Goal: Entertainment & Leisure: Browse casually

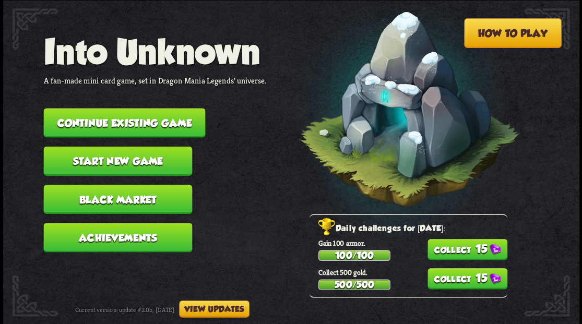
click at [169, 124] on button "Continue existing game" at bounding box center [124, 122] width 162 height 29
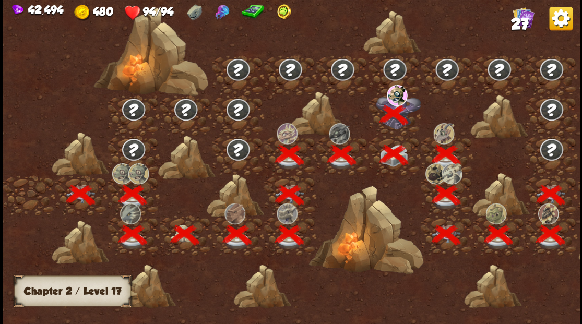
scroll to position [0, 159]
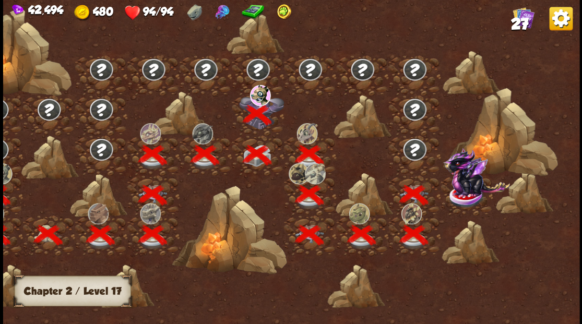
click at [469, 190] on img at bounding box center [476, 171] width 67 height 49
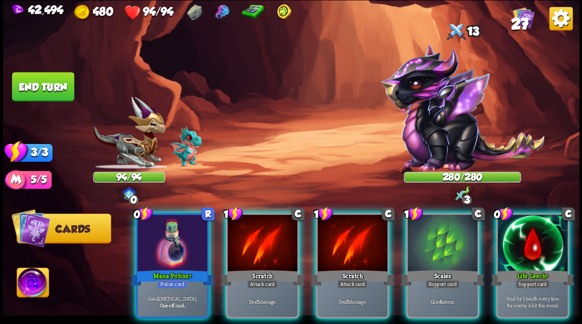
click at [28, 283] on img at bounding box center [33, 284] width 32 height 32
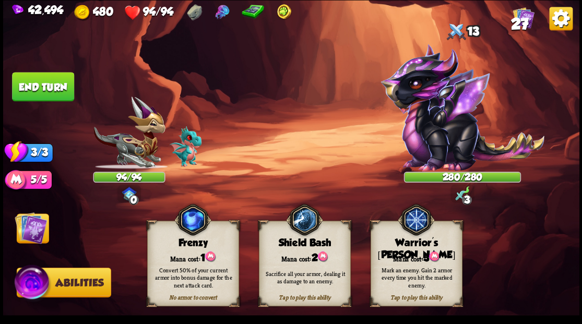
click at [401, 248] on div "Warrior's [PERSON_NAME]" at bounding box center [416, 249] width 91 height 24
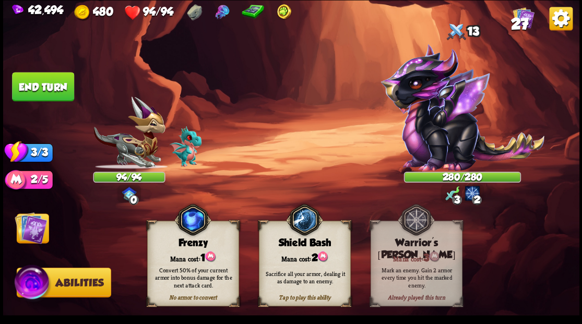
click at [20, 232] on img at bounding box center [31, 228] width 32 height 32
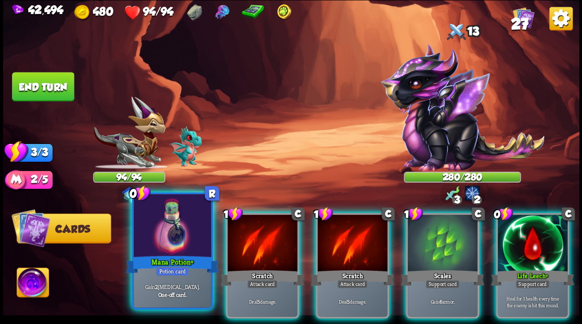
click at [174, 234] on div at bounding box center [172, 226] width 77 height 65
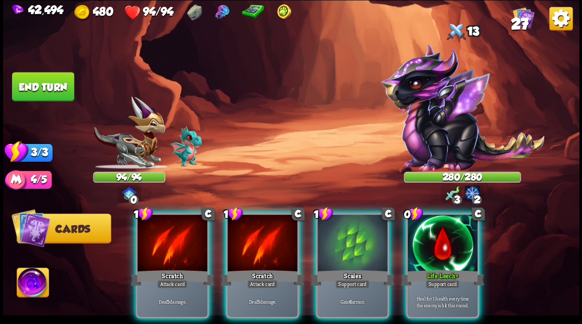
click at [453, 243] on div at bounding box center [443, 244] width 70 height 59
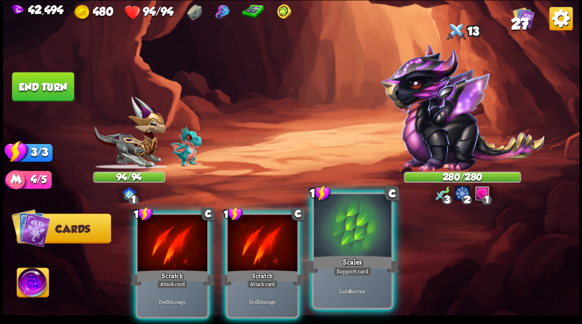
click at [340, 237] on div at bounding box center [352, 226] width 77 height 65
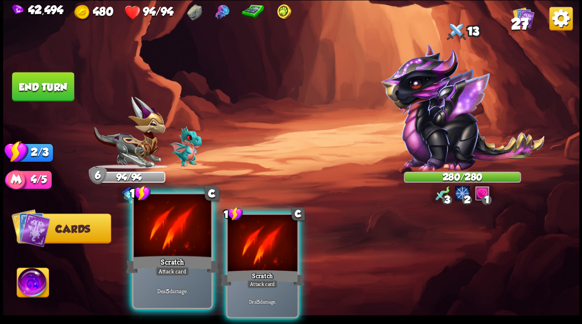
click at [165, 227] on div at bounding box center [172, 226] width 77 height 65
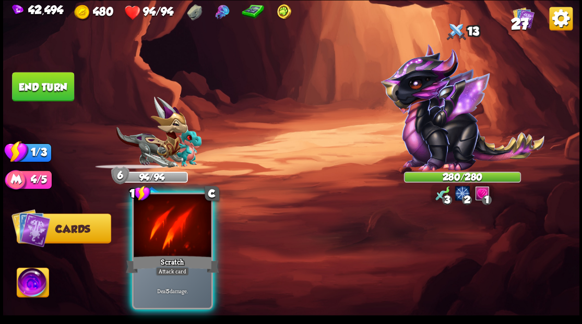
click at [166, 227] on div at bounding box center [172, 226] width 77 height 65
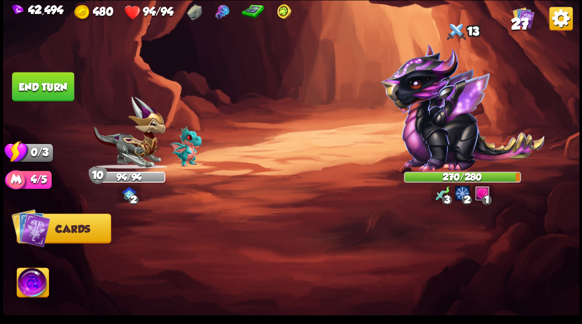
click at [28, 91] on button "End turn" at bounding box center [43, 86] width 62 height 29
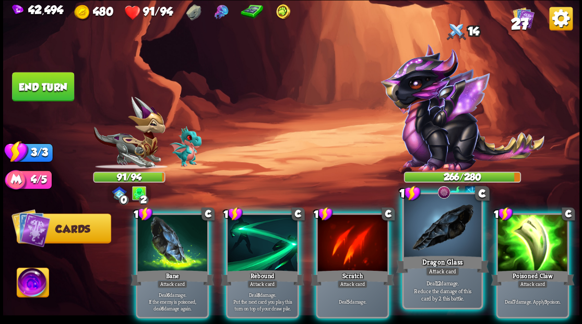
click at [418, 230] on div at bounding box center [442, 226] width 77 height 65
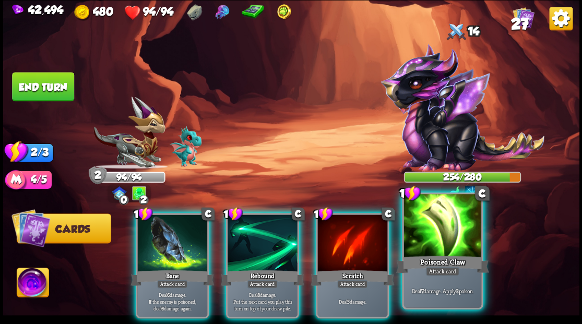
click at [430, 243] on div at bounding box center [442, 226] width 77 height 65
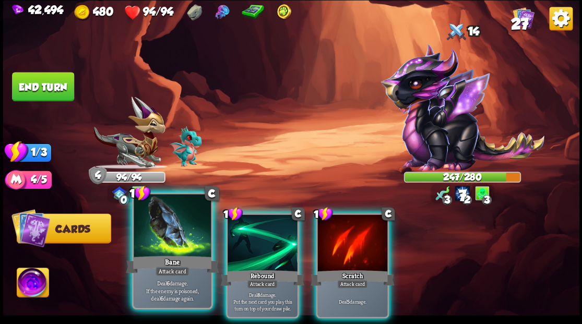
click at [165, 230] on div at bounding box center [172, 226] width 77 height 65
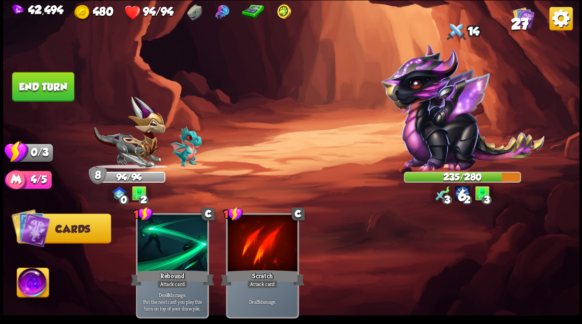
click at [51, 93] on button "End turn" at bounding box center [43, 86] width 62 height 29
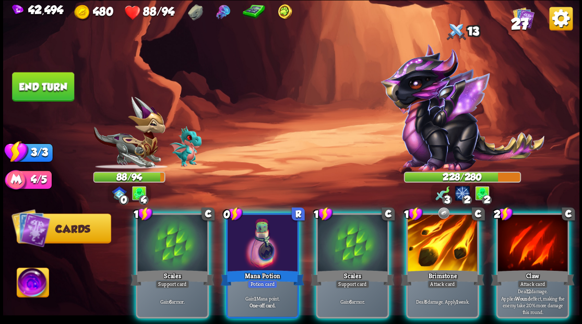
click at [250, 226] on div at bounding box center [263, 244] width 70 height 59
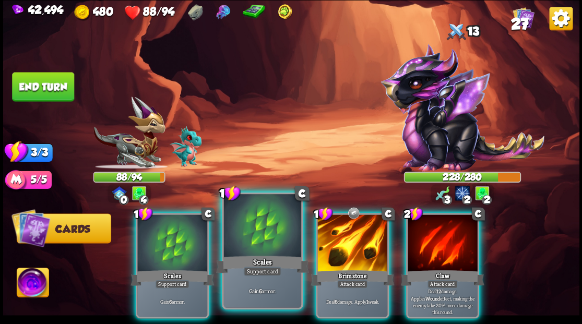
click at [240, 217] on div at bounding box center [262, 226] width 77 height 65
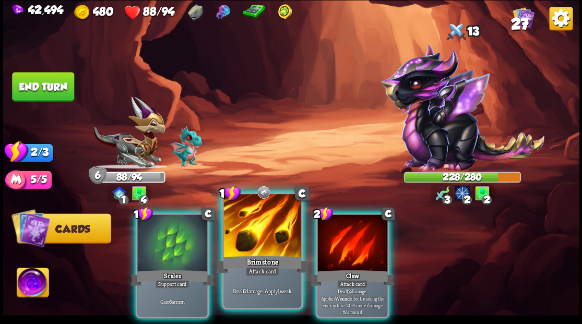
click at [263, 226] on div at bounding box center [262, 226] width 77 height 65
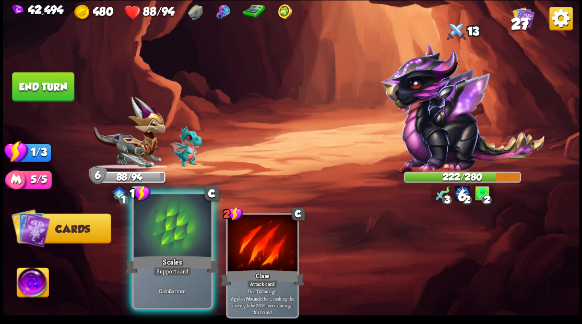
drag, startPoint x: 163, startPoint y: 226, endPoint x: 153, endPoint y: 213, distance: 17.1
click at [164, 225] on div at bounding box center [172, 226] width 77 height 65
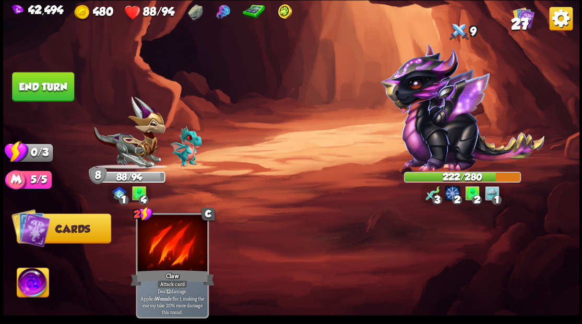
drag, startPoint x: 38, startPoint y: 83, endPoint x: 56, endPoint y: 84, distance: 18.3
click at [40, 84] on button "End turn" at bounding box center [43, 86] width 62 height 29
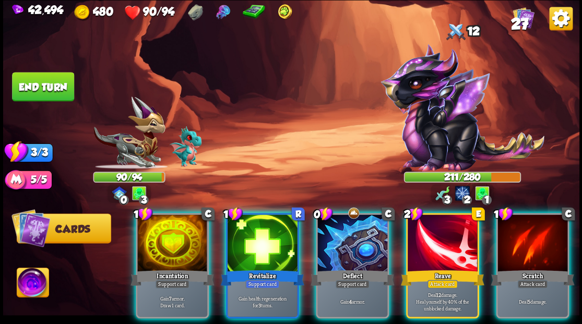
drag, startPoint x: 342, startPoint y: 227, endPoint x: 331, endPoint y: 216, distance: 15.5
click at [335, 221] on div at bounding box center [353, 244] width 70 height 59
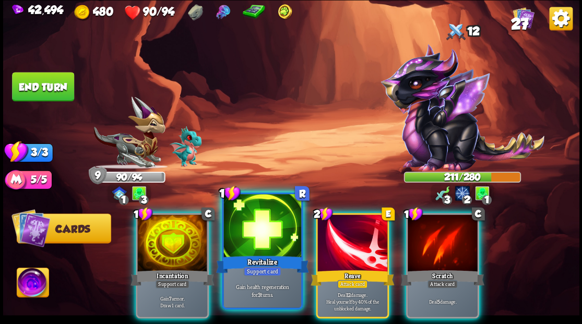
click at [237, 244] on div at bounding box center [262, 226] width 77 height 65
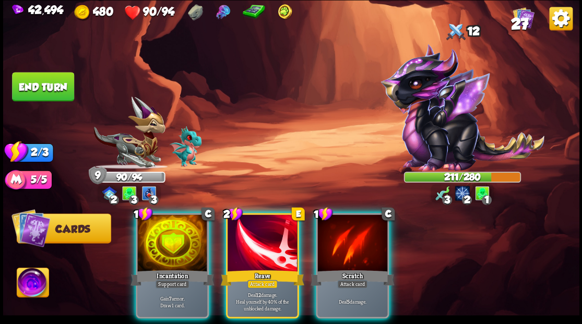
click at [232, 237] on div at bounding box center [263, 244] width 70 height 59
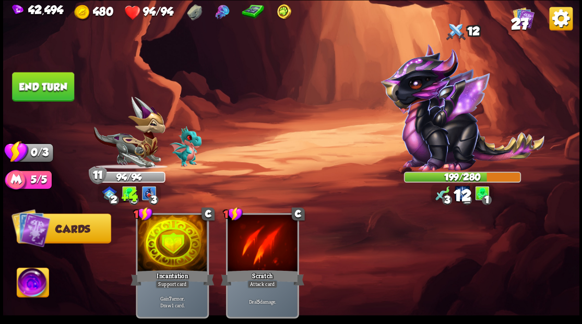
click at [55, 90] on button "End turn" at bounding box center [43, 86] width 62 height 29
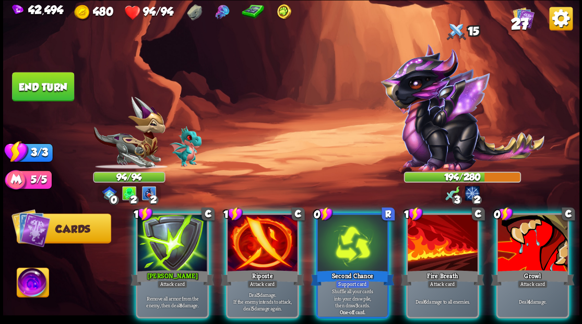
click at [257, 232] on div at bounding box center [263, 244] width 70 height 59
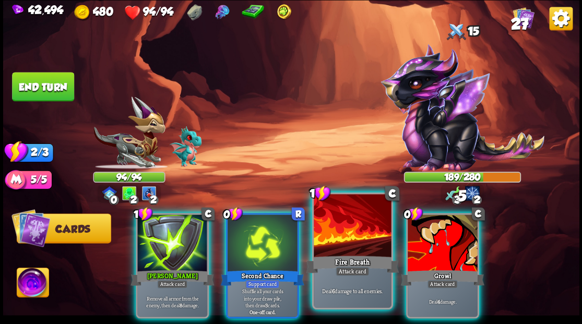
click at [333, 247] on div at bounding box center [352, 226] width 77 height 65
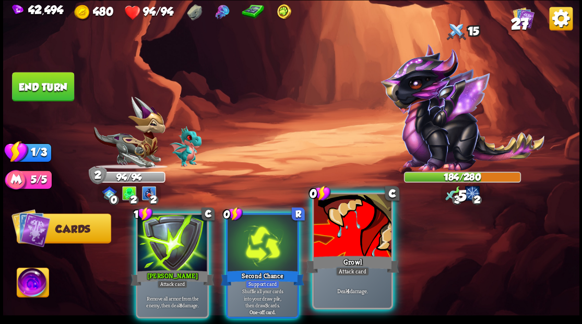
click at [331, 247] on div at bounding box center [352, 226] width 77 height 65
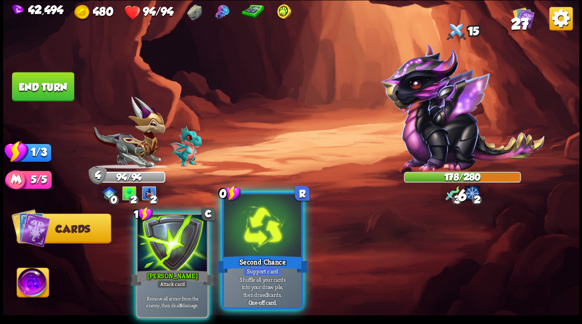
click at [266, 240] on div at bounding box center [262, 226] width 77 height 65
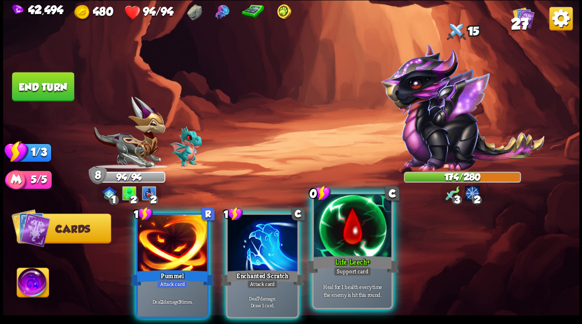
click at [347, 234] on div at bounding box center [352, 226] width 77 height 65
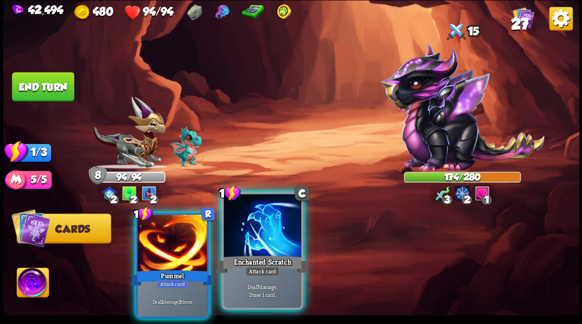
click at [260, 219] on div at bounding box center [262, 226] width 77 height 65
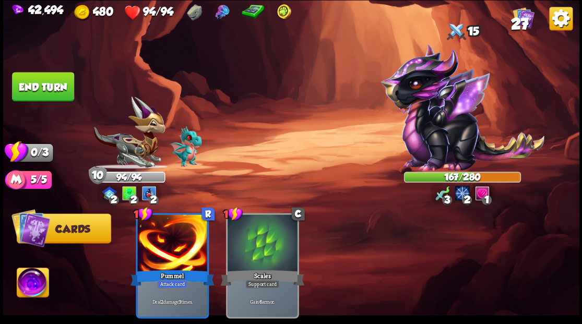
drag, startPoint x: 62, startPoint y: 93, endPoint x: 216, endPoint y: 145, distance: 162.1
click at [63, 94] on button "End turn" at bounding box center [42, 87] width 63 height 30
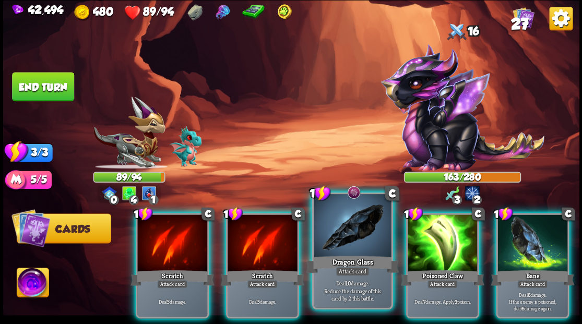
click at [340, 230] on div at bounding box center [352, 226] width 77 height 65
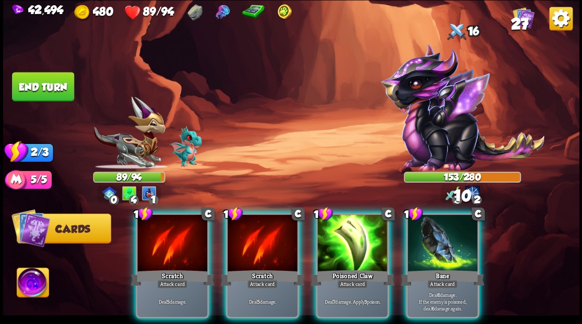
click at [340, 230] on div at bounding box center [353, 244] width 70 height 59
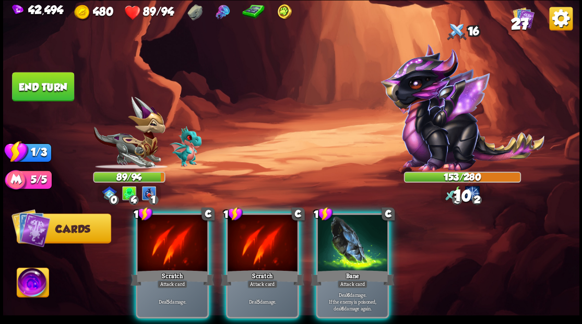
click at [340, 230] on div at bounding box center [353, 244] width 70 height 59
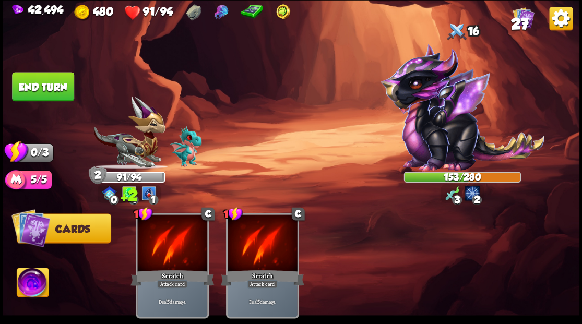
click at [57, 96] on button "End turn" at bounding box center [43, 86] width 62 height 29
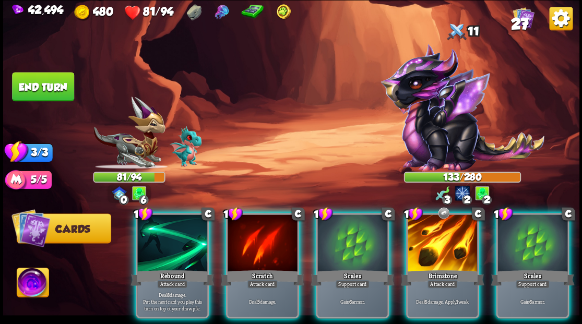
click at [426, 235] on div at bounding box center [443, 244] width 70 height 59
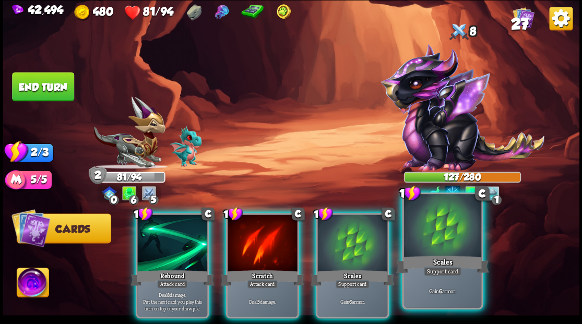
click at [441, 243] on div at bounding box center [442, 226] width 77 height 65
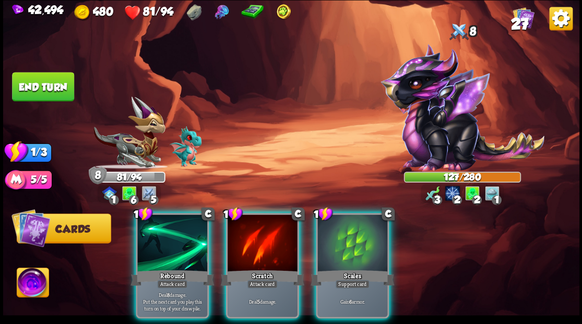
click at [181, 249] on div at bounding box center [172, 244] width 70 height 59
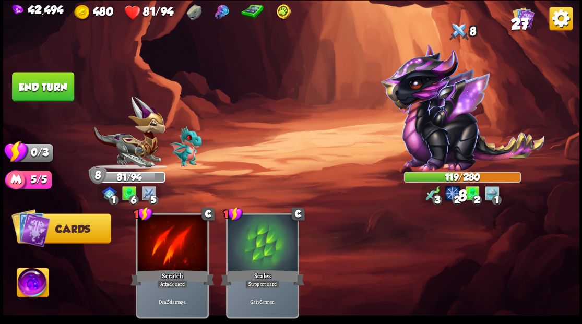
click at [17, 79] on button "End turn" at bounding box center [43, 86] width 62 height 29
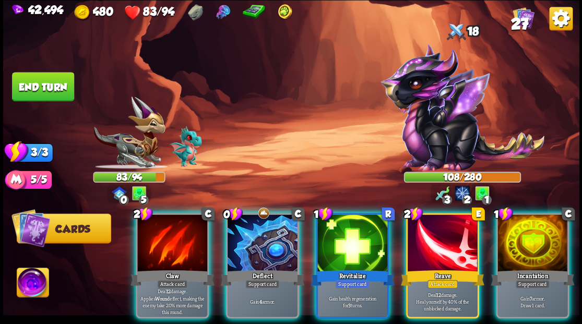
drag, startPoint x: 542, startPoint y: 229, endPoint x: 516, endPoint y: 227, distance: 25.7
click at [541, 228] on div at bounding box center [533, 244] width 70 height 59
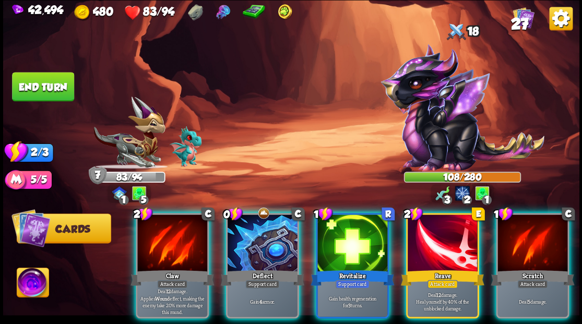
click at [274, 225] on div at bounding box center [263, 244] width 70 height 59
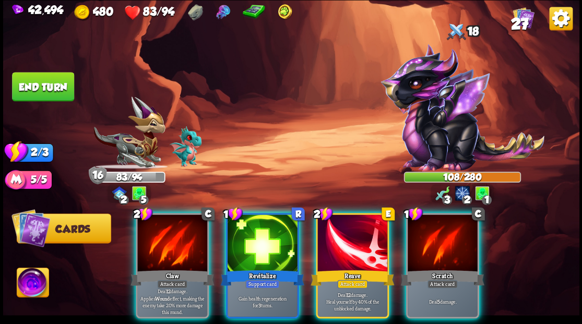
drag, startPoint x: 247, startPoint y: 237, endPoint x: 248, endPoint y: 231, distance: 5.8
click at [247, 235] on div at bounding box center [263, 244] width 70 height 59
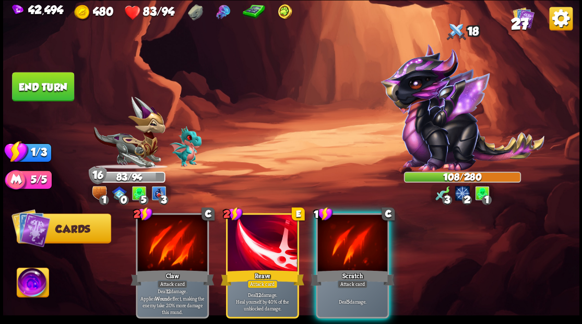
click at [355, 244] on div at bounding box center [353, 244] width 70 height 59
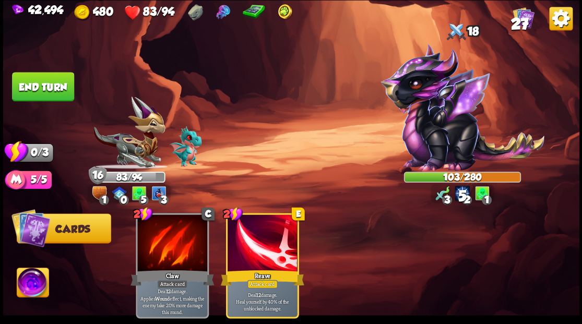
click at [18, 64] on img at bounding box center [291, 162] width 577 height 324
click at [7, 97] on img at bounding box center [291, 162] width 577 height 324
click at [46, 93] on button "End turn" at bounding box center [43, 86] width 62 height 29
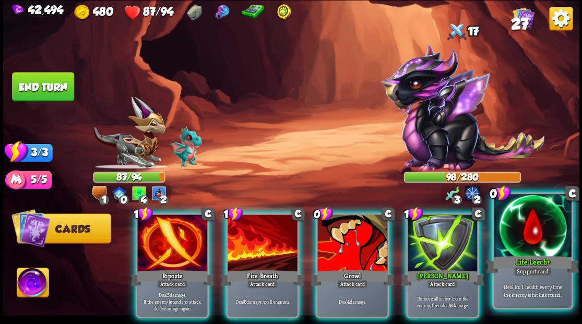
click at [539, 229] on div at bounding box center [532, 226] width 77 height 65
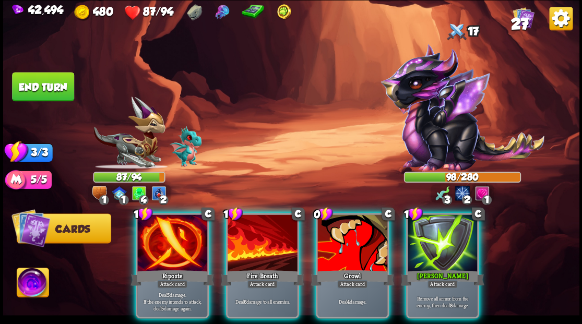
click at [165, 233] on div at bounding box center [172, 244] width 70 height 59
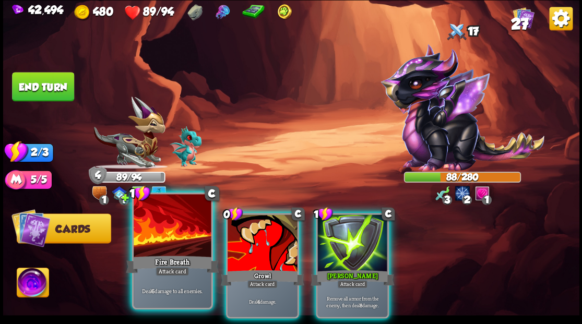
click at [155, 225] on div at bounding box center [172, 226] width 77 height 65
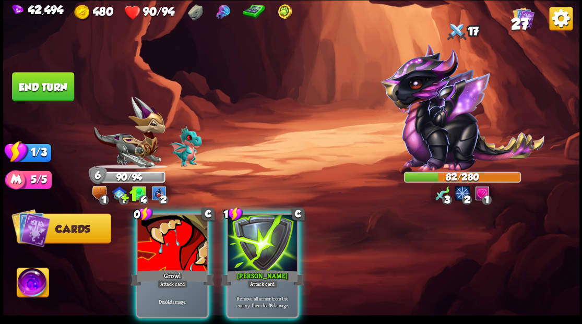
click at [155, 225] on div at bounding box center [172, 244] width 70 height 59
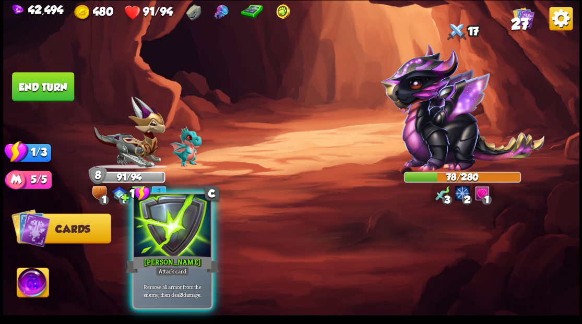
click at [158, 238] on div at bounding box center [172, 226] width 77 height 65
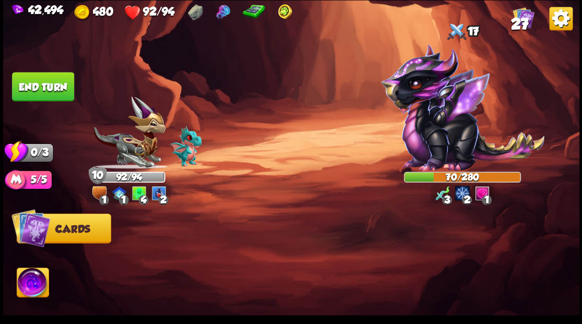
click at [49, 79] on button "End turn" at bounding box center [43, 86] width 62 height 29
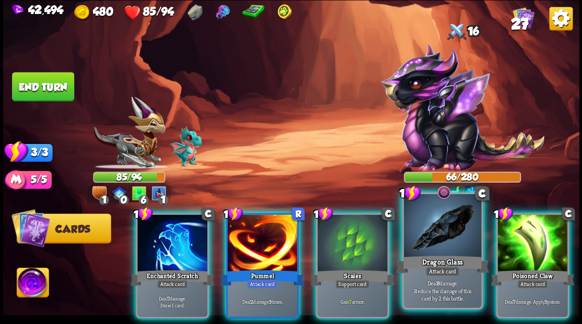
click at [444, 237] on div at bounding box center [442, 226] width 77 height 65
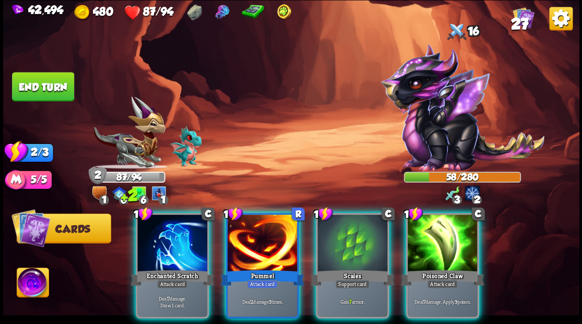
click at [352, 237] on div at bounding box center [353, 244] width 70 height 59
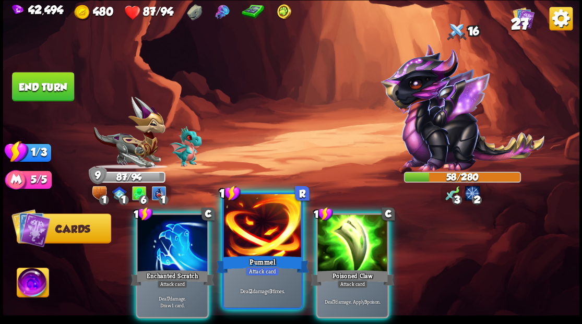
click at [257, 236] on div at bounding box center [262, 226] width 77 height 65
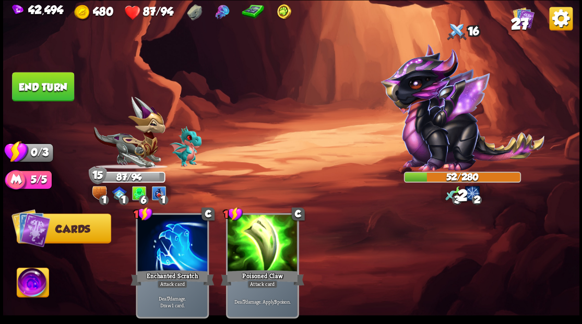
drag, startPoint x: 49, startPoint y: 84, endPoint x: 96, endPoint y: 89, distance: 47.3
click at [52, 84] on button "End turn" at bounding box center [43, 86] width 62 height 29
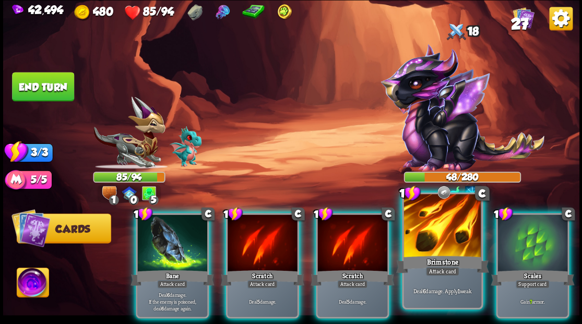
drag, startPoint x: 447, startPoint y: 252, endPoint x: 442, endPoint y: 248, distance: 6.3
click at [446, 252] on div at bounding box center [442, 226] width 77 height 65
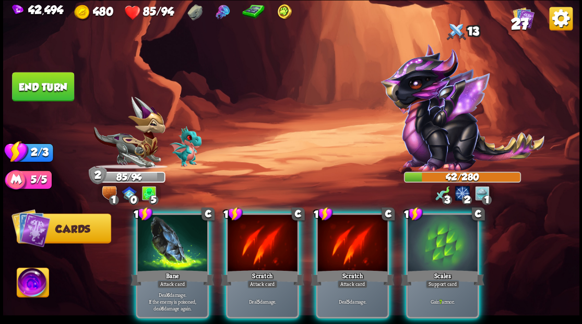
drag, startPoint x: 436, startPoint y: 234, endPoint x: 419, endPoint y: 225, distance: 19.2
click at [434, 233] on div at bounding box center [443, 244] width 70 height 59
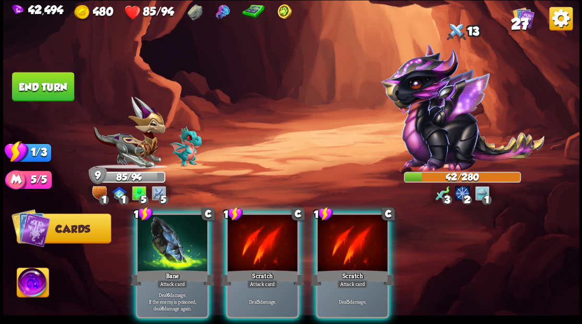
click at [149, 269] on div "Bane" at bounding box center [173, 278] width 84 height 19
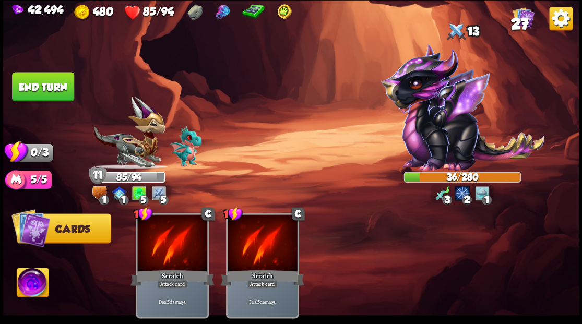
click at [31, 81] on button "End turn" at bounding box center [43, 86] width 62 height 29
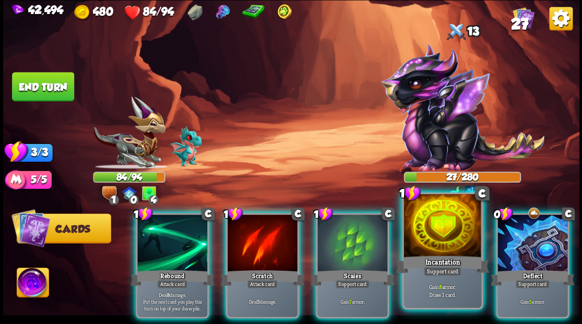
drag, startPoint x: 514, startPoint y: 241, endPoint x: 445, endPoint y: 245, distance: 69.1
click at [496, 242] on div "0 C Deflect Support card Gain 5 armor." at bounding box center [532, 266] width 73 height 106
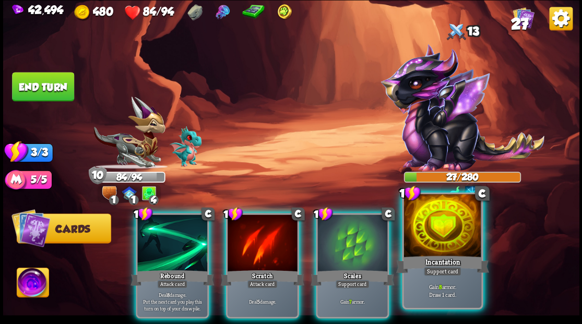
click at [430, 222] on div at bounding box center [442, 226] width 77 height 65
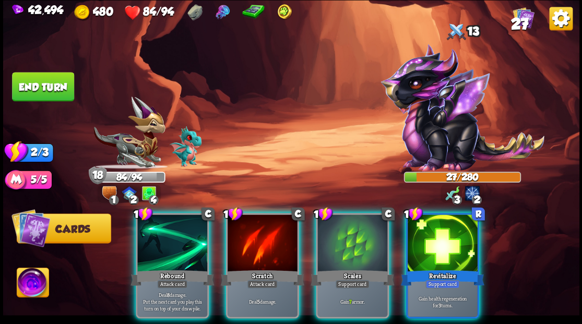
drag, startPoint x: 441, startPoint y: 224, endPoint x: 426, endPoint y: 213, distance: 18.4
click at [441, 223] on div at bounding box center [443, 244] width 70 height 59
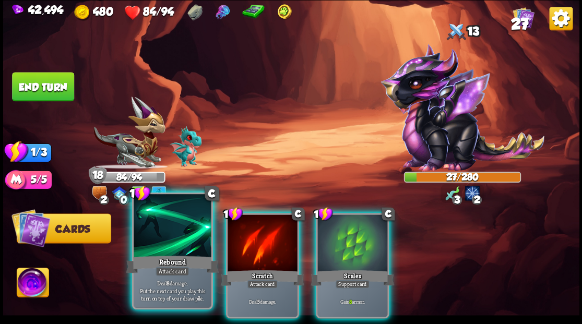
click at [162, 224] on div at bounding box center [172, 226] width 77 height 65
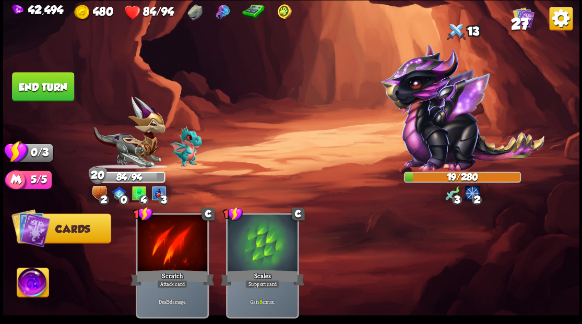
click at [45, 91] on button "End turn" at bounding box center [43, 86] width 62 height 29
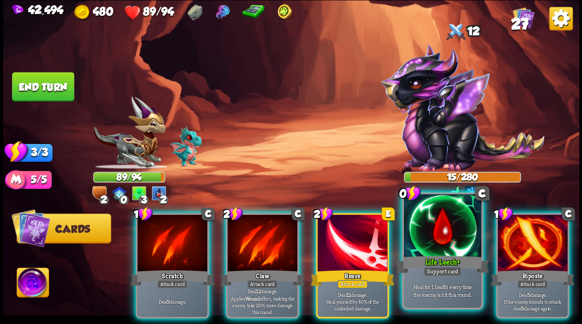
click at [427, 234] on div at bounding box center [442, 226] width 77 height 65
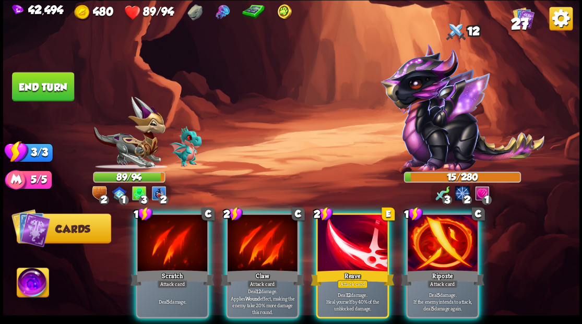
click at [426, 233] on div at bounding box center [443, 244] width 70 height 59
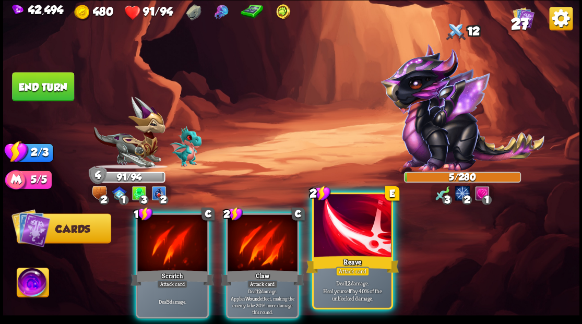
click at [370, 243] on div at bounding box center [352, 226] width 77 height 65
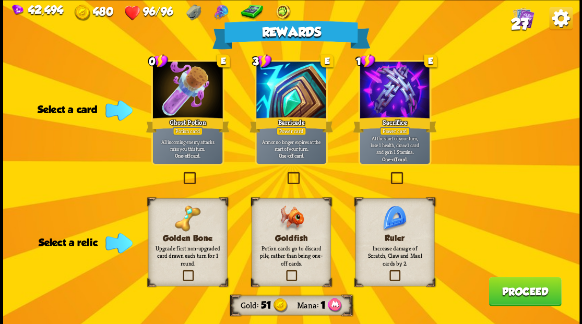
click at [285, 173] on label at bounding box center [285, 173] width 0 height 0
click at [0, 0] on input "checkbox" at bounding box center [0, 0] width 0 height 0
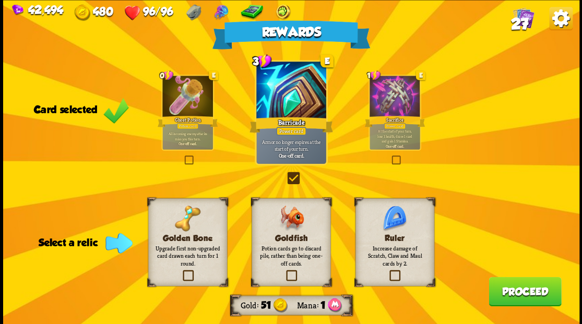
drag, startPoint x: 287, startPoint y: 279, endPoint x: 333, endPoint y: 281, distance: 46.0
click at [284, 272] on label at bounding box center [284, 272] width 0 height 0
click at [0, 0] on input "checkbox" at bounding box center [0, 0] width 0 height 0
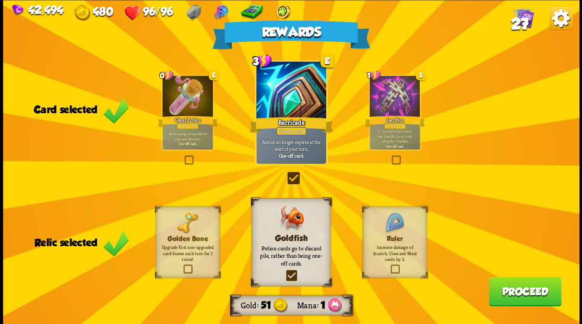
click at [515, 296] on button "Proceed" at bounding box center [525, 291] width 73 height 29
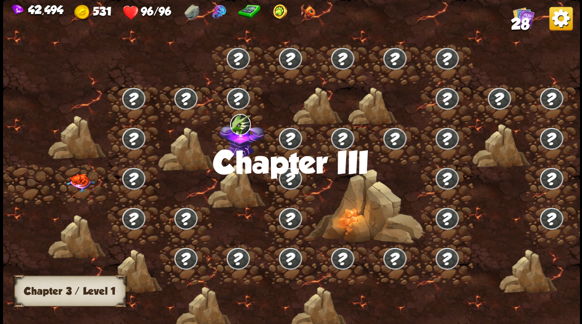
click at [75, 184] on img at bounding box center [80, 182] width 29 height 18
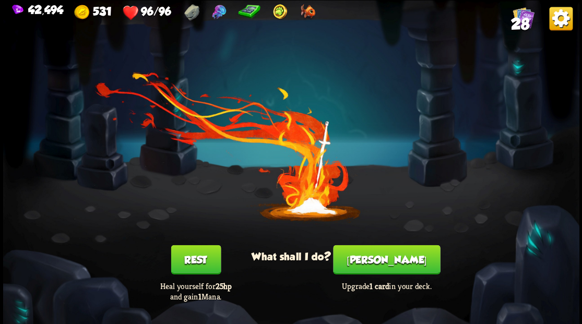
click at [383, 264] on button "[PERSON_NAME]" at bounding box center [386, 259] width 107 height 29
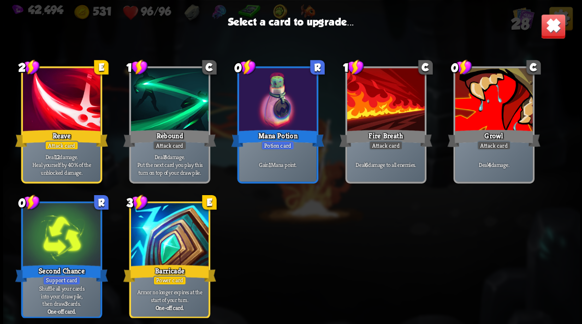
scroll to position [485, 0]
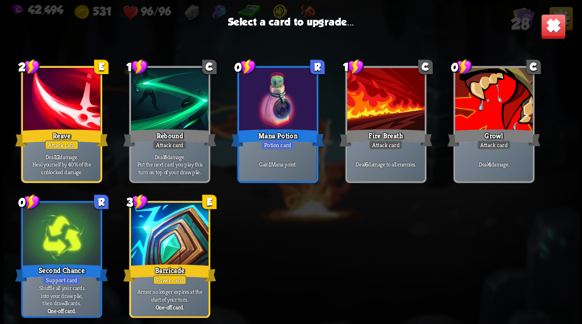
click at [184, 225] on div at bounding box center [169, 235] width 77 height 65
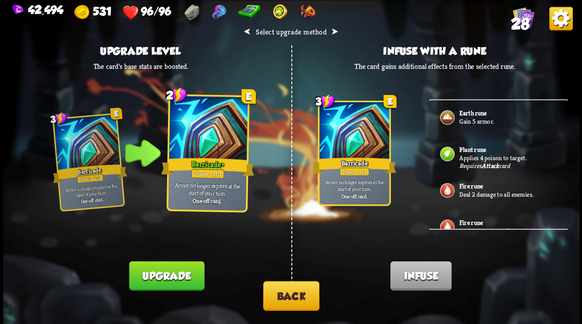
drag, startPoint x: 172, startPoint y: 278, endPoint x: 178, endPoint y: 269, distance: 10.3
click at [173, 278] on button "Upgrade" at bounding box center [166, 275] width 75 height 29
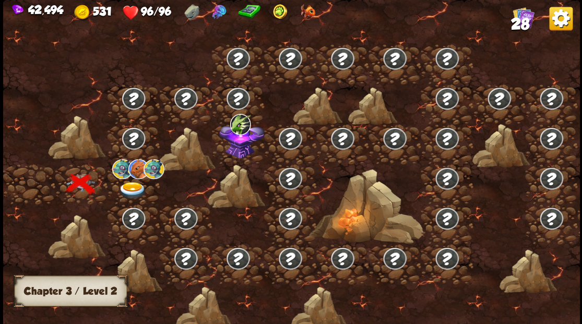
click at [130, 187] on img at bounding box center [132, 190] width 29 height 17
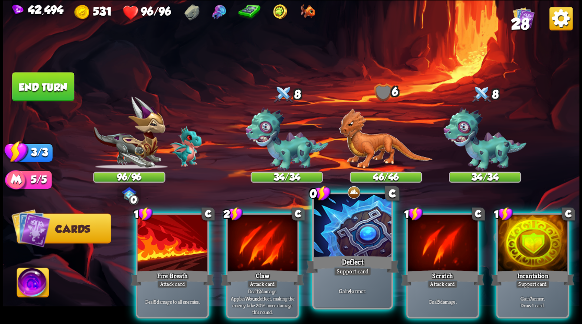
click at [339, 226] on div at bounding box center [352, 226] width 77 height 65
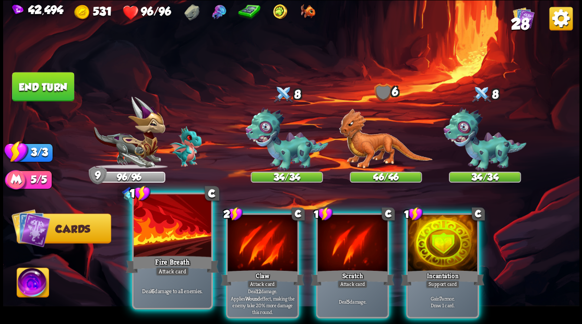
click at [161, 229] on div at bounding box center [172, 226] width 77 height 65
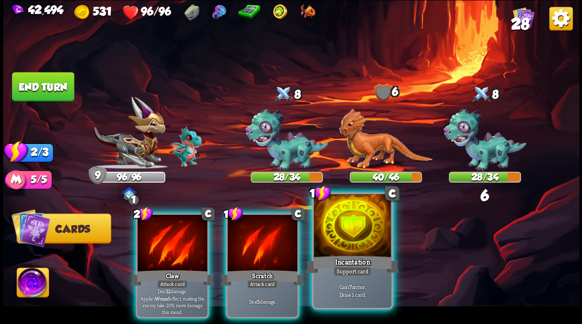
click at [357, 230] on div at bounding box center [352, 226] width 77 height 65
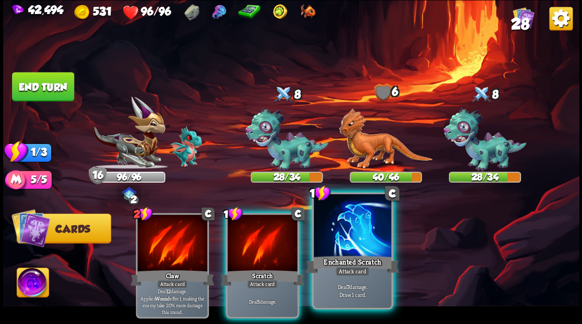
click at [346, 243] on div at bounding box center [352, 226] width 77 height 65
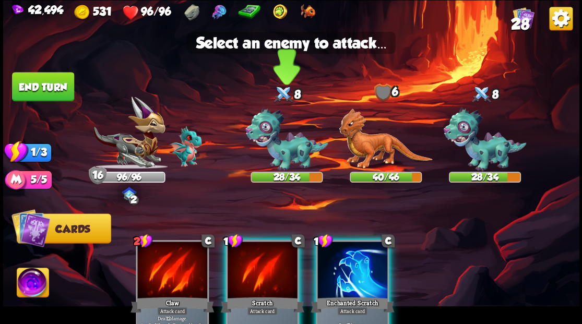
click at [277, 153] on img at bounding box center [287, 140] width 83 height 64
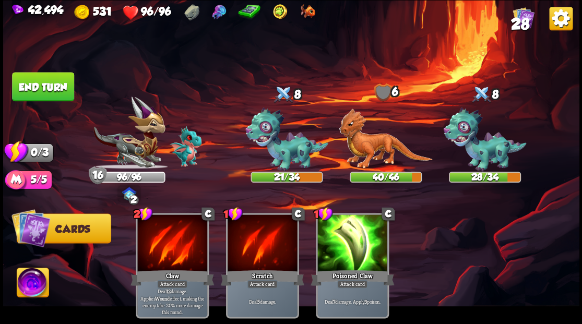
click at [43, 88] on button "End turn" at bounding box center [43, 86] width 62 height 29
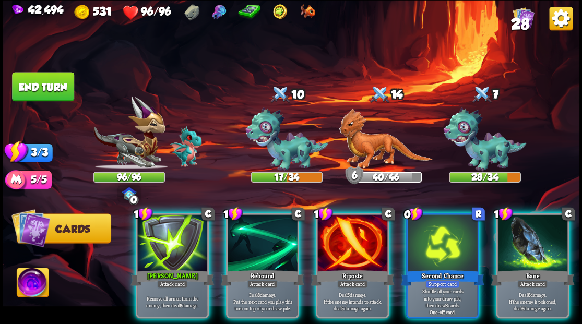
click at [29, 279] on img at bounding box center [33, 284] width 32 height 32
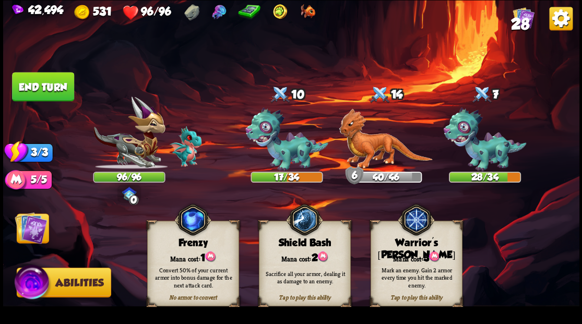
drag, startPoint x: 428, startPoint y: 263, endPoint x: 363, endPoint y: 233, distance: 71.8
click at [427, 262] on div "Mark an enemy. Gain 2 armor every time you hit the marked enemy." at bounding box center [417, 278] width 92 height 36
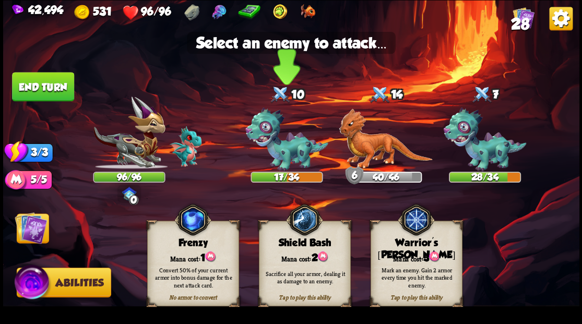
click at [281, 153] on img at bounding box center [287, 140] width 83 height 64
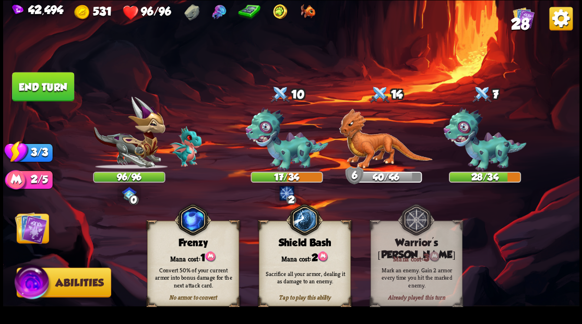
drag, startPoint x: 29, startPoint y: 231, endPoint x: 54, endPoint y: 232, distance: 24.6
click at [29, 231] on img at bounding box center [31, 228] width 32 height 32
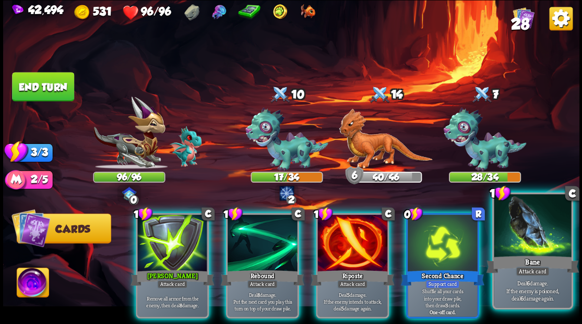
click at [547, 242] on div at bounding box center [532, 226] width 77 height 65
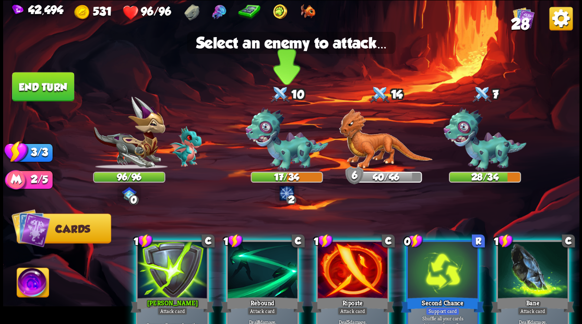
click at [282, 154] on img at bounding box center [287, 140] width 83 height 64
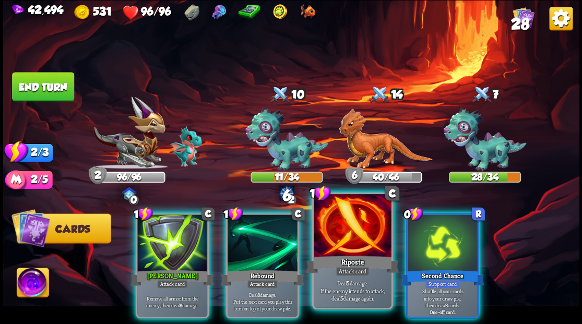
click at [349, 241] on div at bounding box center [352, 226] width 77 height 65
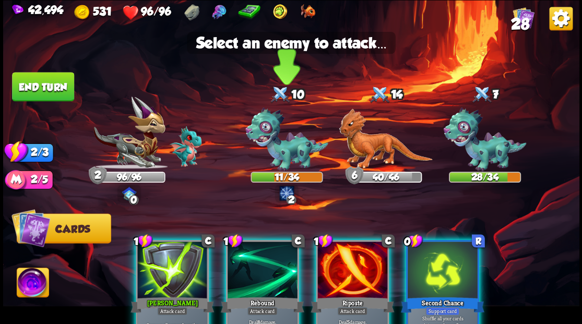
click at [286, 153] on img at bounding box center [287, 140] width 83 height 64
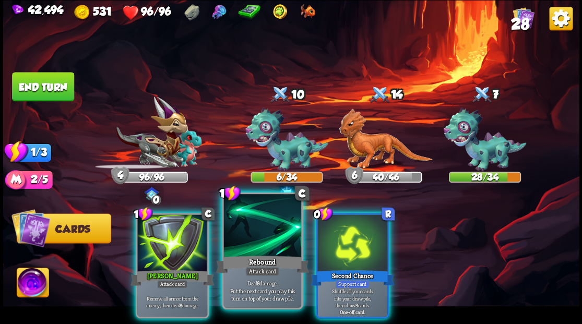
click at [261, 238] on div at bounding box center [262, 226] width 77 height 65
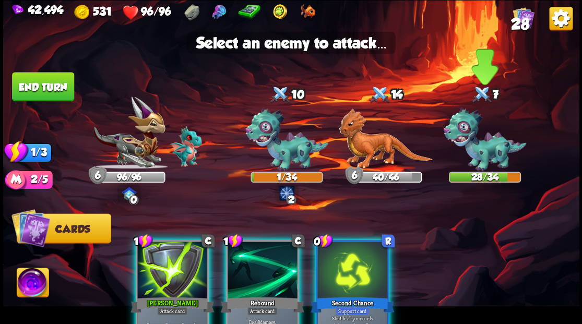
click at [480, 156] on img at bounding box center [485, 140] width 83 height 64
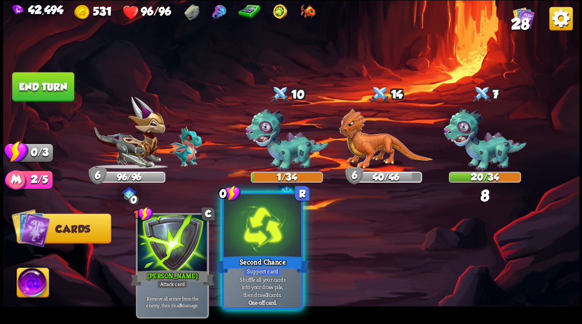
click at [252, 229] on div at bounding box center [262, 226] width 77 height 65
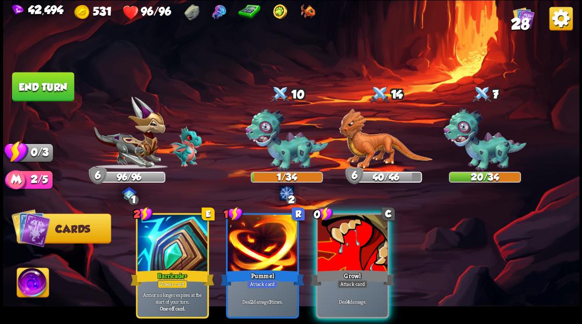
drag, startPoint x: 342, startPoint y: 245, endPoint x: 301, endPoint y: 197, distance: 62.6
click at [335, 234] on div at bounding box center [353, 244] width 70 height 59
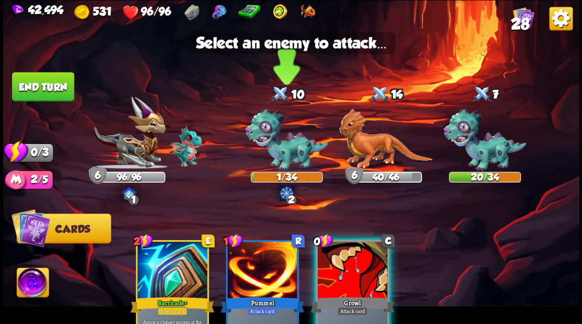
click at [285, 154] on img at bounding box center [287, 140] width 83 height 64
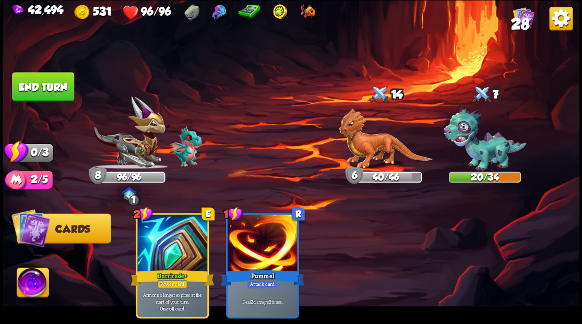
click at [45, 84] on button "End turn" at bounding box center [43, 86] width 62 height 29
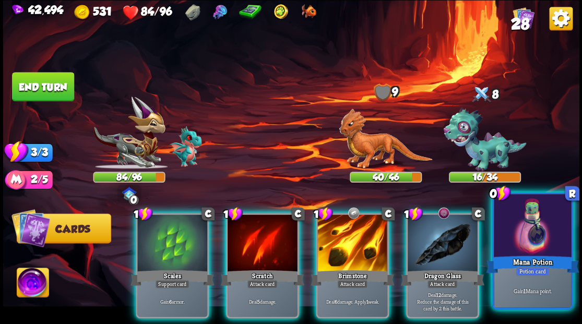
click at [526, 246] on div at bounding box center [532, 226] width 77 height 65
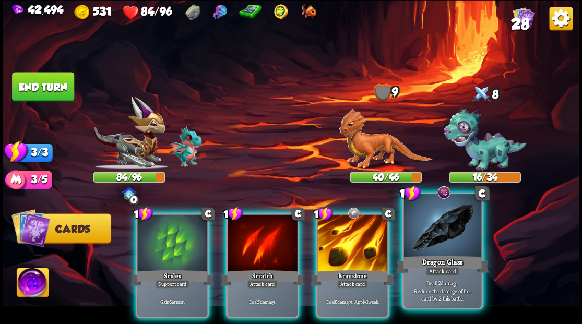
click at [455, 235] on div at bounding box center [442, 226] width 77 height 65
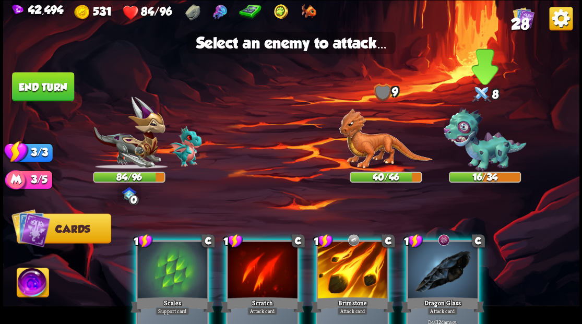
click at [483, 153] on img at bounding box center [485, 140] width 83 height 64
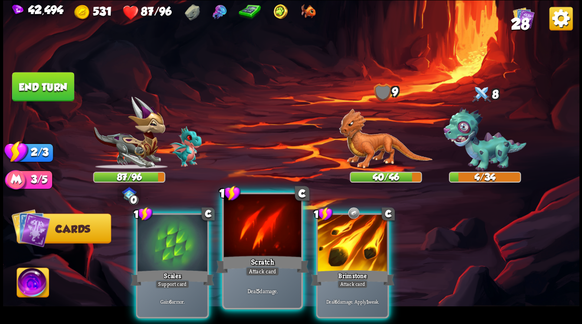
click at [264, 235] on div at bounding box center [262, 226] width 77 height 65
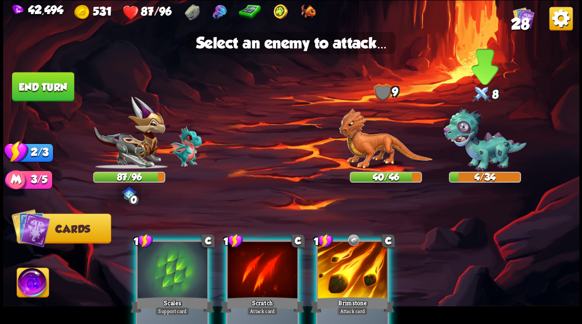
click at [504, 155] on img at bounding box center [485, 140] width 83 height 64
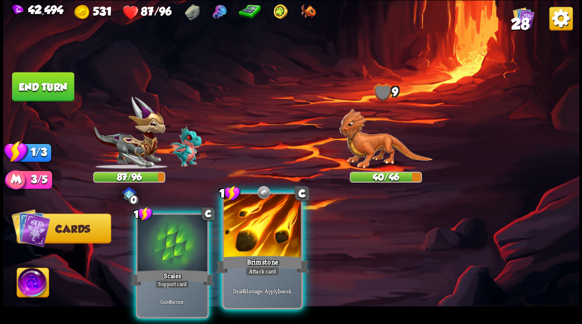
click at [259, 242] on div at bounding box center [262, 226] width 77 height 65
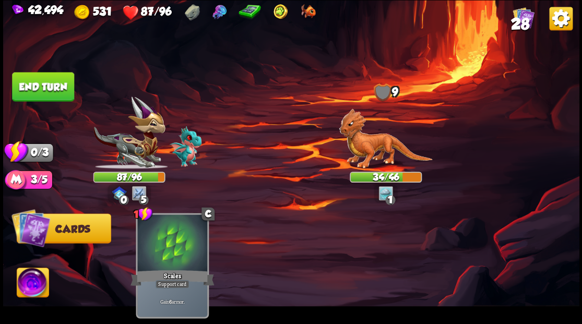
click at [41, 82] on button "End turn" at bounding box center [43, 86] width 62 height 29
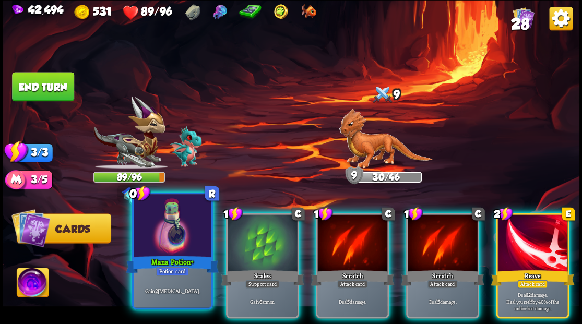
click at [162, 238] on div at bounding box center [172, 226] width 77 height 65
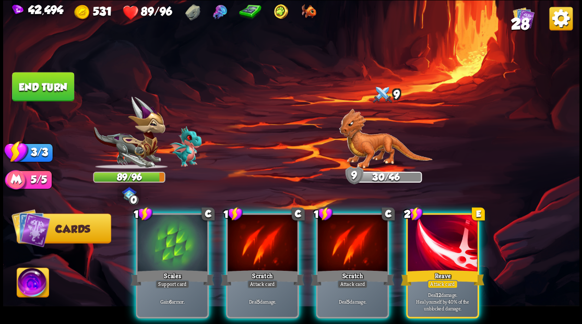
drag, startPoint x: 161, startPoint y: 242, endPoint x: 161, endPoint y: 237, distance: 5.3
click at [161, 240] on div at bounding box center [172, 244] width 70 height 59
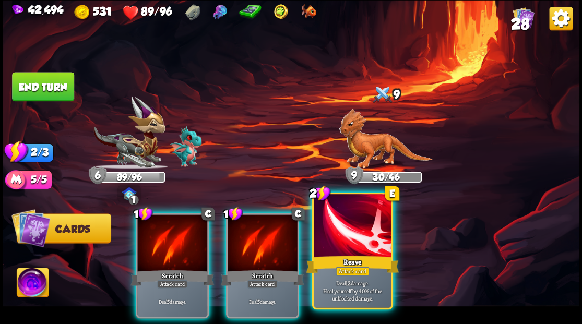
click at [346, 243] on div at bounding box center [352, 226] width 77 height 65
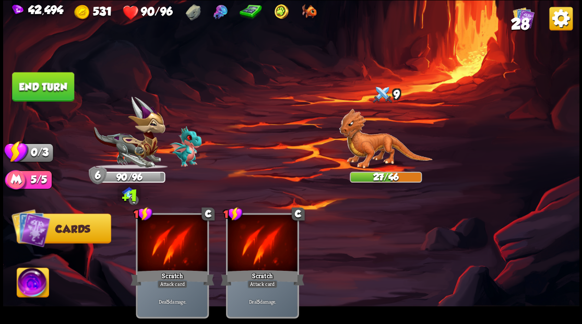
click at [51, 86] on button "End turn" at bounding box center [43, 86] width 62 height 29
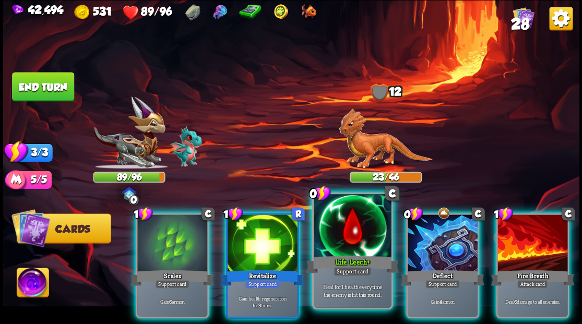
click at [341, 249] on div at bounding box center [352, 226] width 77 height 65
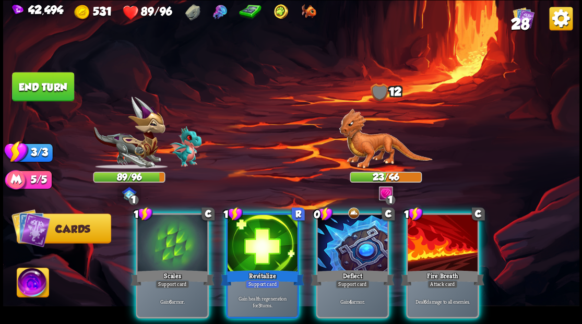
click at [262, 222] on div at bounding box center [263, 244] width 70 height 59
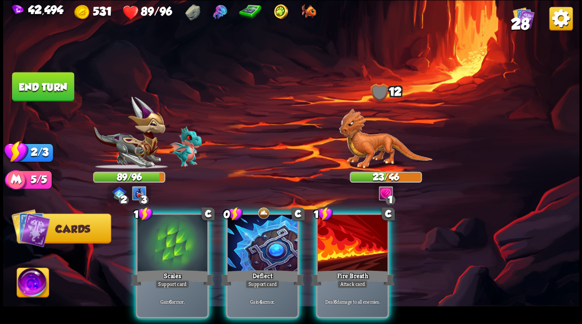
click at [350, 241] on div at bounding box center [353, 244] width 70 height 59
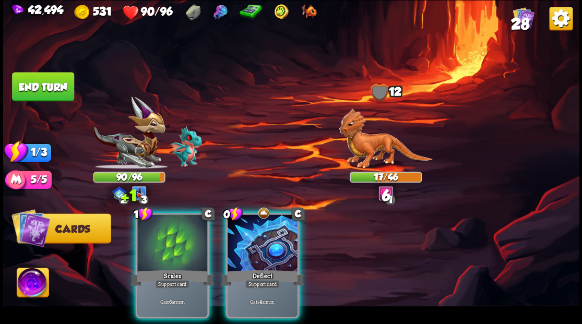
drag, startPoint x: 262, startPoint y: 236, endPoint x: 250, endPoint y: 229, distance: 14.3
click at [261, 234] on div at bounding box center [263, 244] width 70 height 59
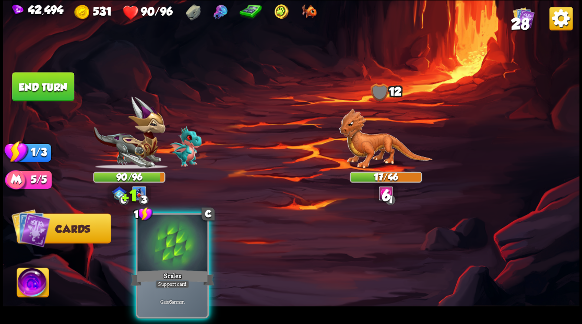
drag, startPoint x: 188, startPoint y: 219, endPoint x: 158, endPoint y: 194, distance: 38.9
click at [166, 215] on div at bounding box center [172, 244] width 70 height 59
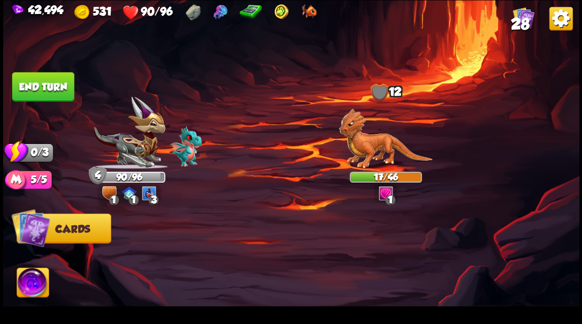
drag, startPoint x: 45, startPoint y: 81, endPoint x: 63, endPoint y: 86, distance: 17.7
click at [46, 82] on button "End turn" at bounding box center [43, 86] width 62 height 29
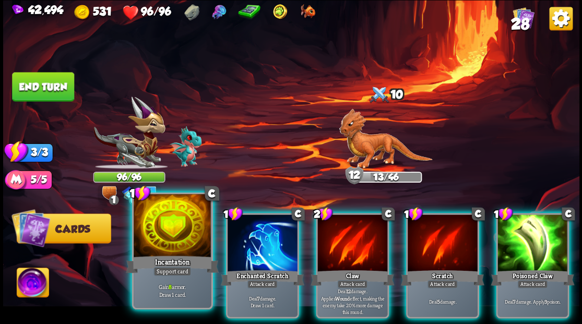
click at [170, 240] on div at bounding box center [172, 226] width 77 height 65
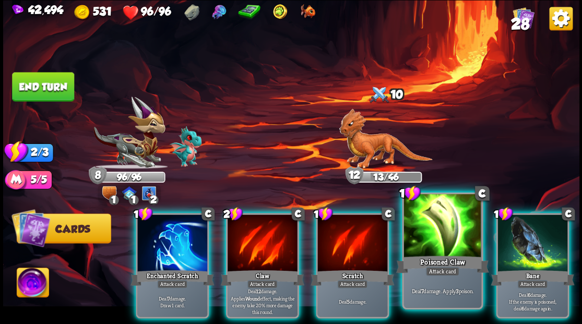
click at [435, 227] on div at bounding box center [442, 226] width 77 height 65
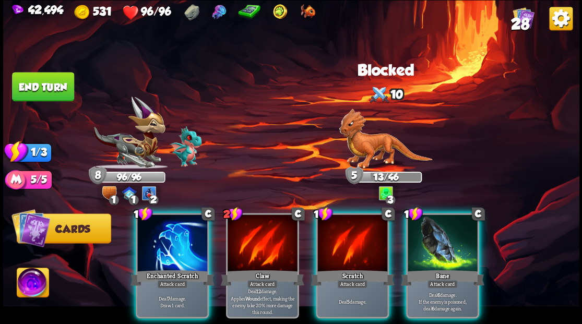
drag, startPoint x: 428, startPoint y: 247, endPoint x: 407, endPoint y: 209, distance: 42.6
click at [428, 246] on div at bounding box center [443, 244] width 70 height 59
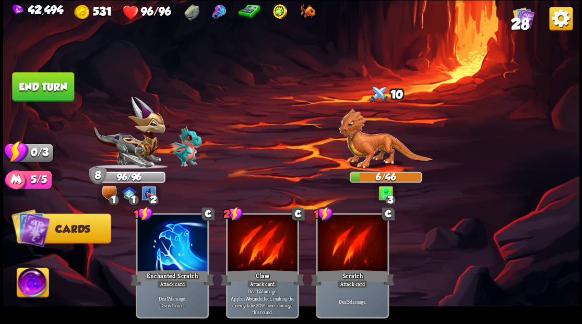
click at [39, 83] on button "End turn" at bounding box center [43, 86] width 62 height 29
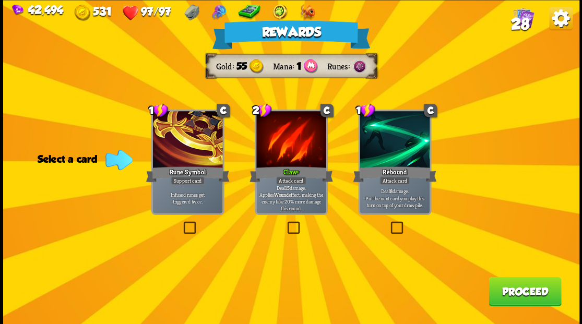
click at [520, 296] on button "Proceed" at bounding box center [525, 291] width 73 height 29
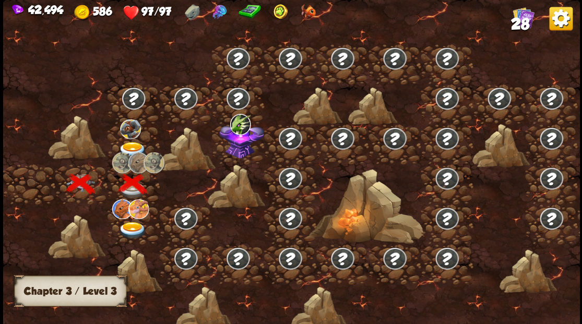
click at [130, 95] on img at bounding box center [133, 98] width 25 height 24
click at [130, 129] on img at bounding box center [130, 129] width 21 height 20
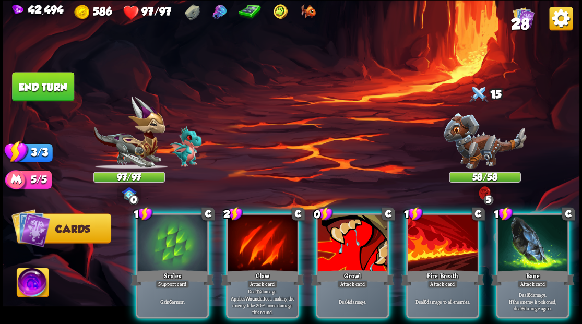
click at [26, 292] on img at bounding box center [33, 284] width 32 height 32
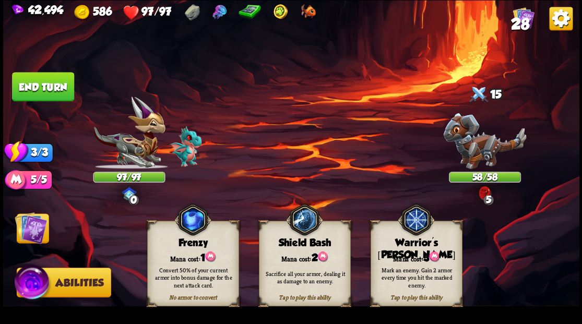
click at [32, 232] on img at bounding box center [31, 228] width 32 height 32
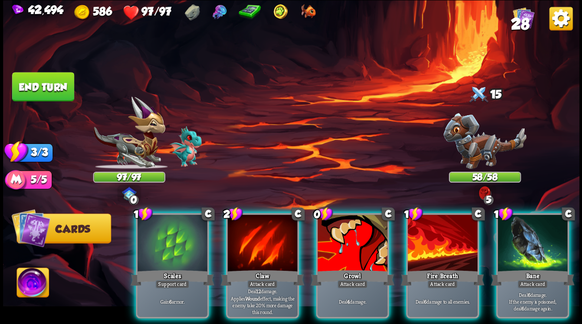
click at [28, 298] on img at bounding box center [33, 284] width 32 height 32
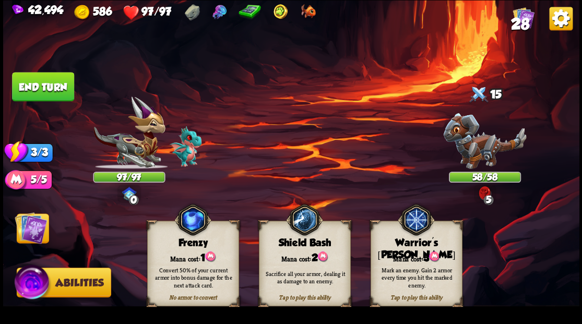
click at [407, 252] on div "Mana cost: 3" at bounding box center [416, 257] width 91 height 13
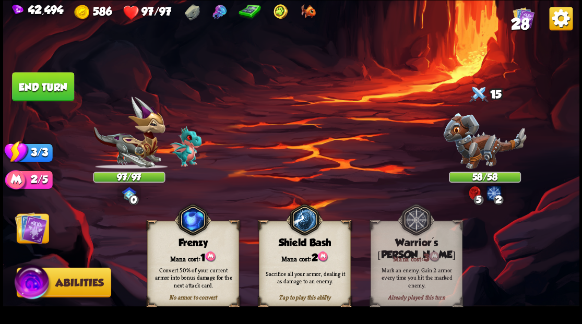
click at [28, 233] on img at bounding box center [31, 228] width 32 height 32
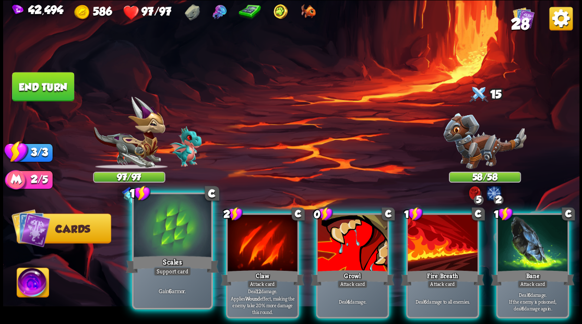
click at [163, 231] on div at bounding box center [172, 226] width 77 height 65
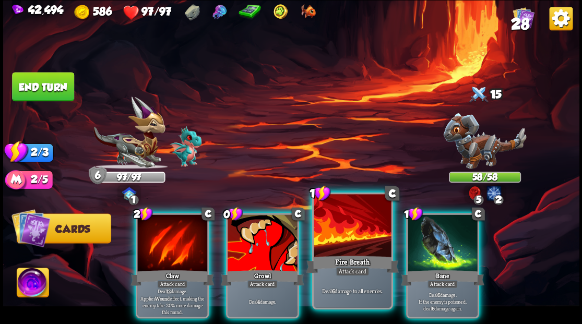
click at [343, 231] on div at bounding box center [352, 226] width 77 height 65
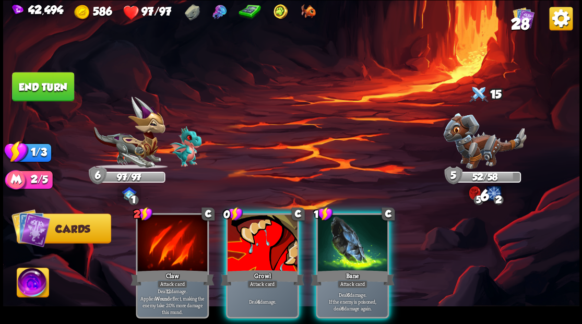
click at [335, 215] on div at bounding box center [353, 244] width 70 height 59
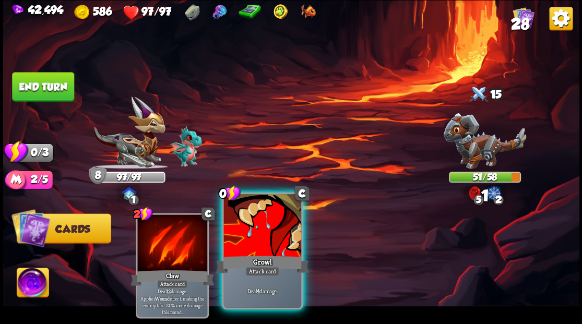
click at [255, 228] on div at bounding box center [262, 226] width 77 height 65
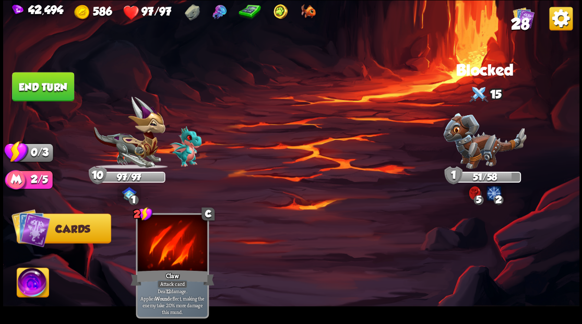
click at [56, 81] on button "End turn" at bounding box center [43, 86] width 62 height 29
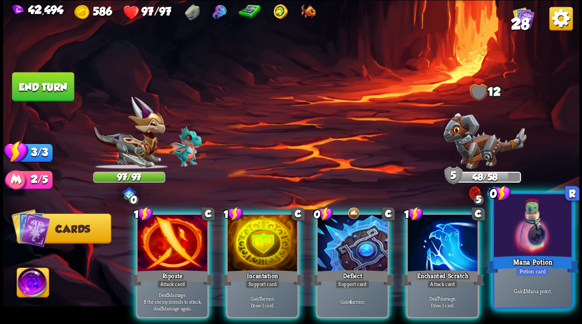
click at [551, 239] on div at bounding box center [532, 226] width 77 height 65
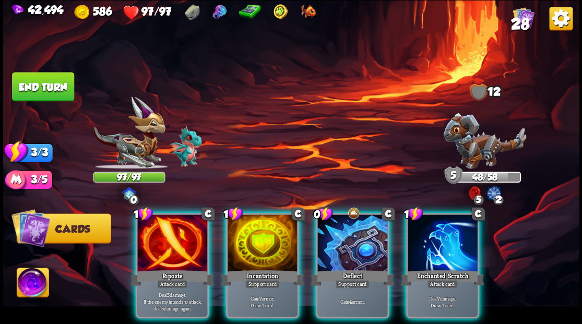
click at [473, 143] on img at bounding box center [485, 141] width 83 height 56
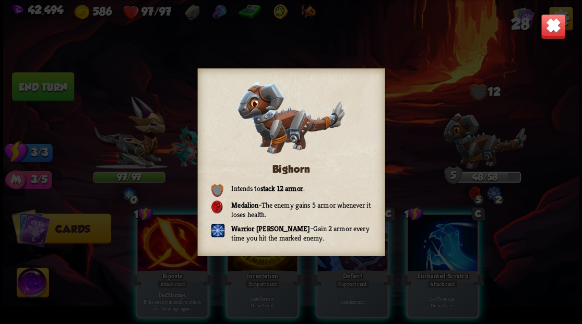
click at [551, 26] on img at bounding box center [553, 26] width 25 height 25
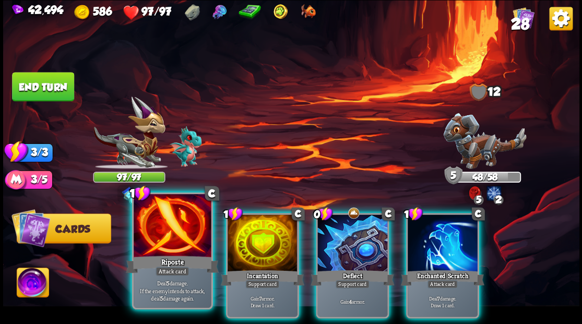
click at [164, 232] on div at bounding box center [172, 226] width 77 height 65
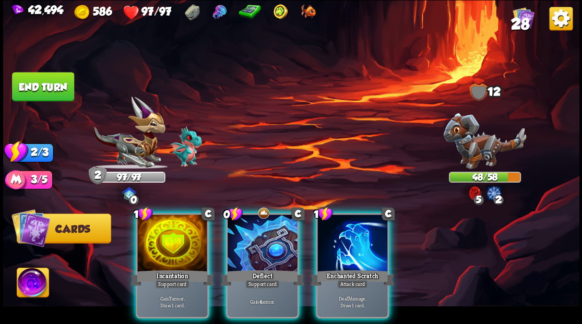
click at [337, 244] on div at bounding box center [353, 244] width 70 height 59
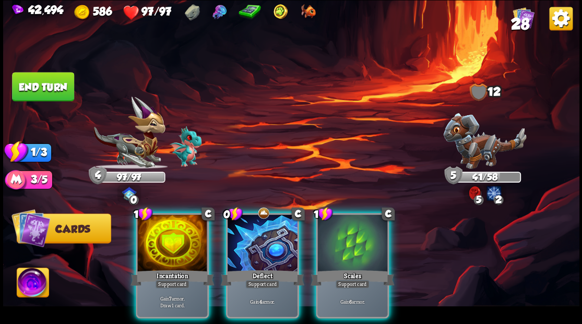
click at [267, 227] on div at bounding box center [263, 244] width 70 height 59
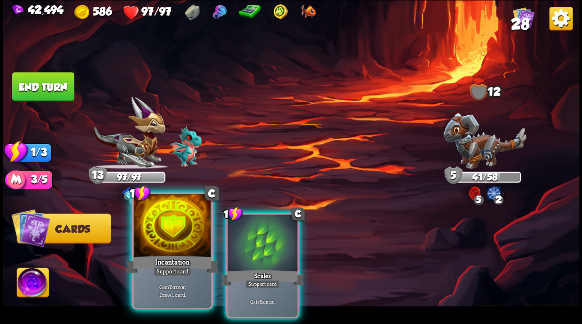
click at [158, 228] on div at bounding box center [172, 226] width 77 height 65
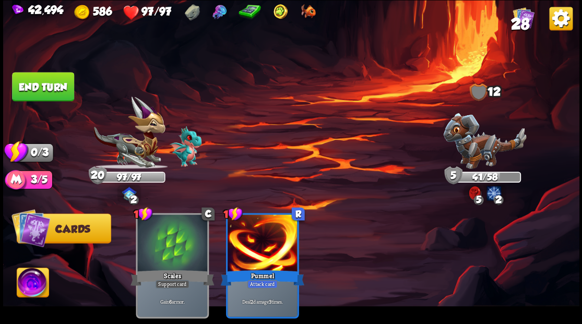
click at [55, 96] on button "End turn" at bounding box center [43, 86] width 62 height 29
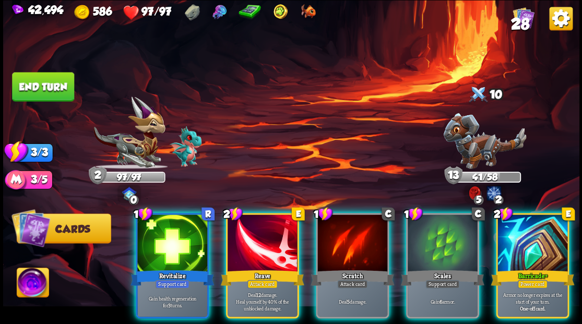
click at [525, 238] on div at bounding box center [533, 244] width 70 height 59
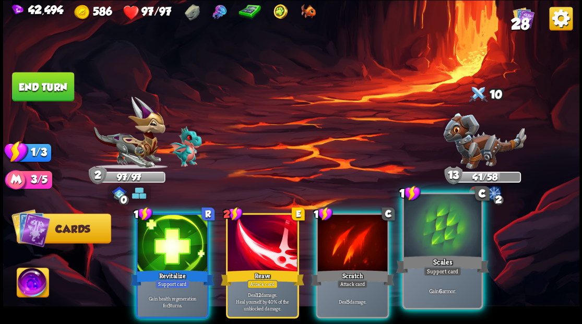
click at [437, 240] on div at bounding box center [442, 226] width 77 height 65
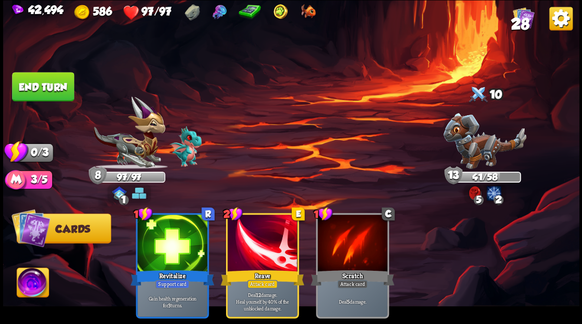
click at [54, 87] on button "End turn" at bounding box center [43, 86] width 62 height 29
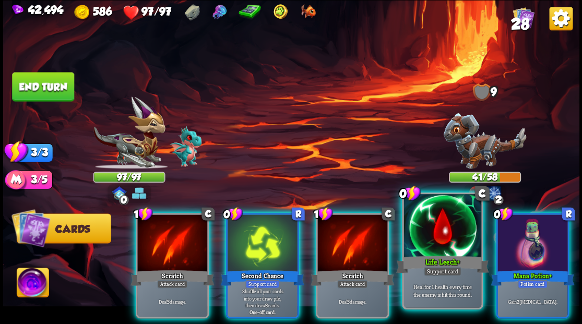
click at [420, 231] on div at bounding box center [442, 226] width 77 height 65
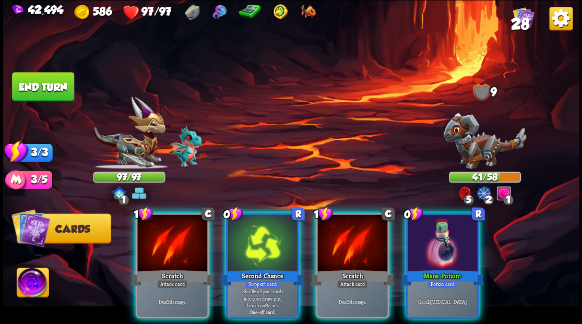
click at [420, 231] on div at bounding box center [443, 244] width 70 height 59
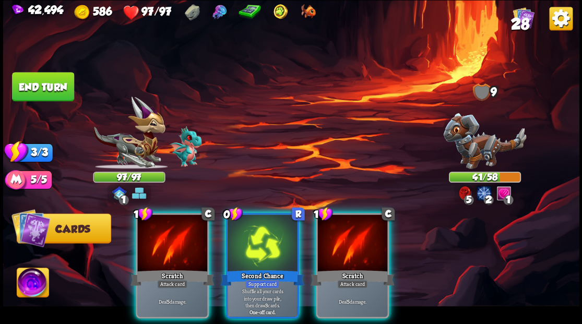
drag, startPoint x: 242, startPoint y: 227, endPoint x: 246, endPoint y: 197, distance: 29.5
click at [241, 220] on div at bounding box center [263, 244] width 70 height 59
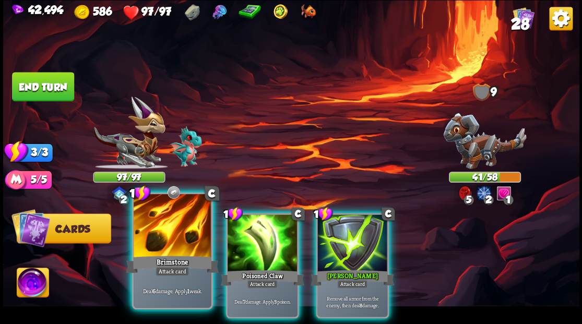
click at [167, 230] on div at bounding box center [172, 226] width 77 height 65
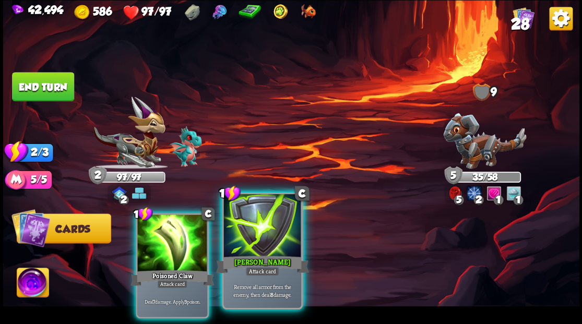
click at [248, 232] on div at bounding box center [262, 226] width 77 height 65
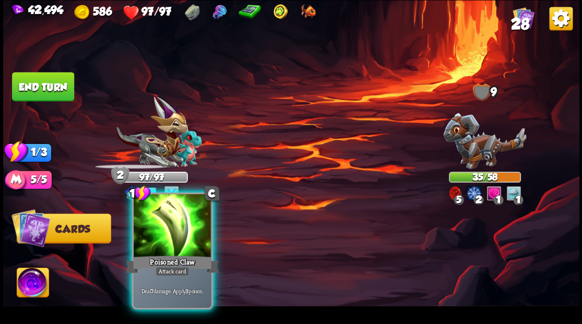
click at [168, 238] on div at bounding box center [172, 226] width 77 height 65
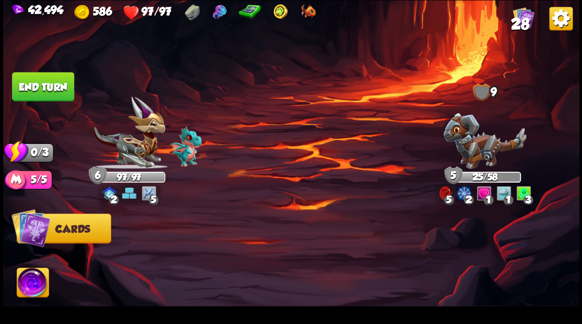
click at [46, 95] on button "End turn" at bounding box center [43, 86] width 62 height 29
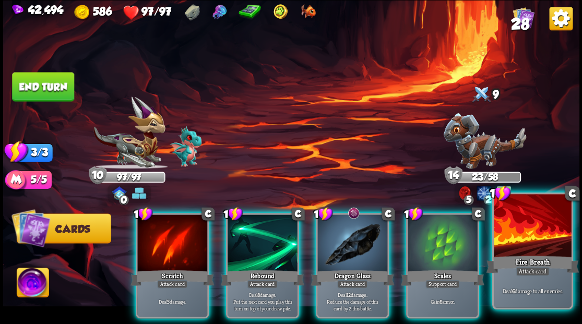
click at [542, 234] on div at bounding box center [532, 226] width 77 height 65
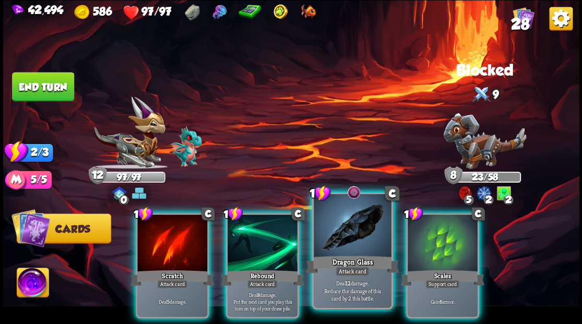
click at [353, 226] on div at bounding box center [352, 226] width 77 height 65
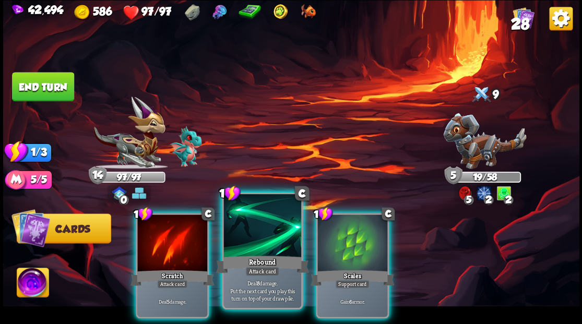
click at [258, 250] on div at bounding box center [262, 226] width 77 height 65
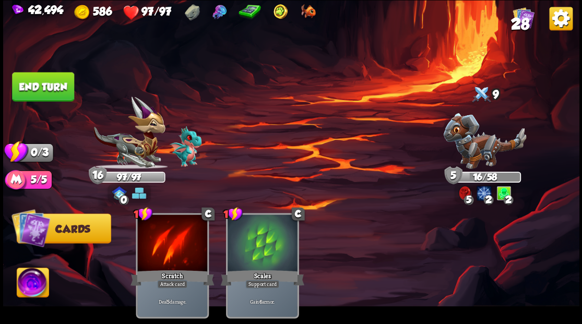
drag, startPoint x: 60, startPoint y: 87, endPoint x: 81, endPoint y: 90, distance: 21.1
click at [60, 87] on button "End turn" at bounding box center [43, 86] width 62 height 29
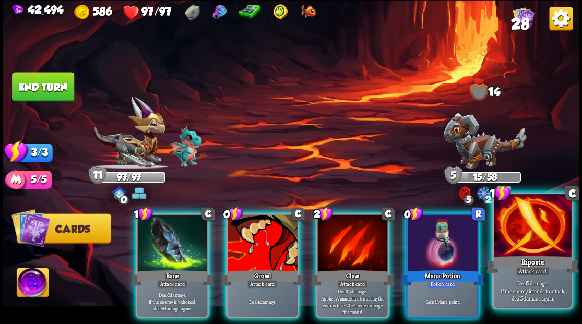
click at [520, 230] on div at bounding box center [532, 226] width 77 height 65
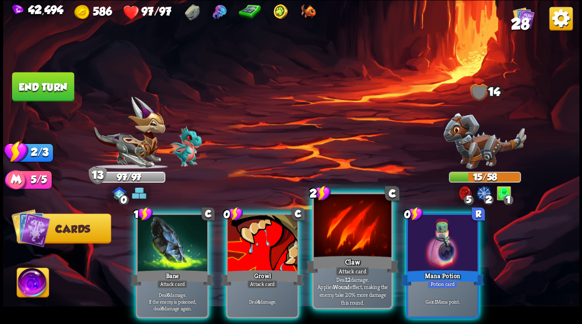
click at [350, 245] on div at bounding box center [352, 226] width 77 height 65
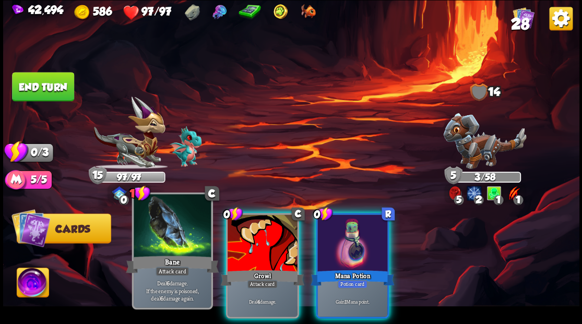
click at [177, 241] on div at bounding box center [172, 226] width 77 height 65
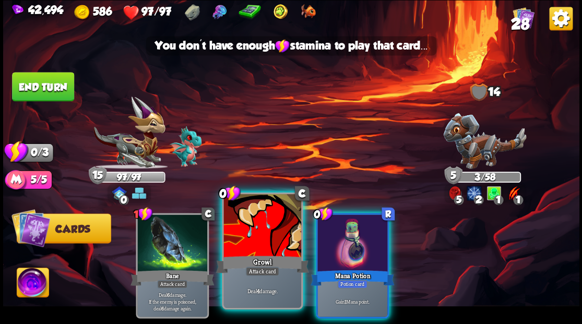
click at [251, 246] on div at bounding box center [262, 226] width 77 height 65
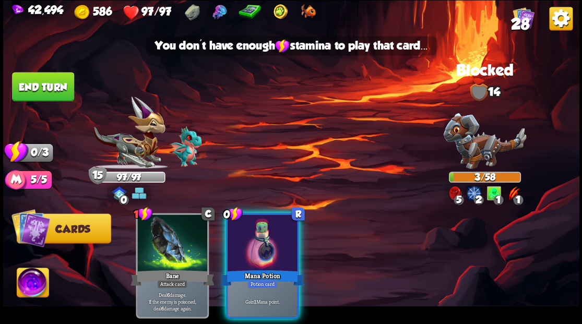
click at [250, 246] on div at bounding box center [263, 244] width 70 height 59
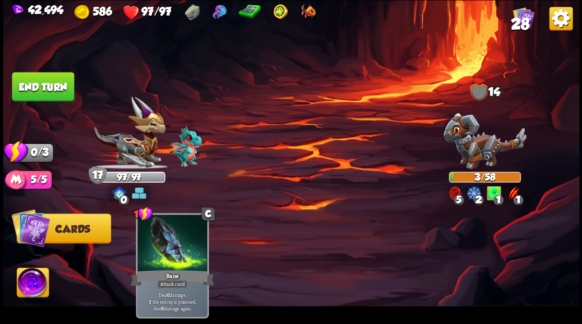
click at [40, 84] on button "End turn" at bounding box center [43, 86] width 62 height 29
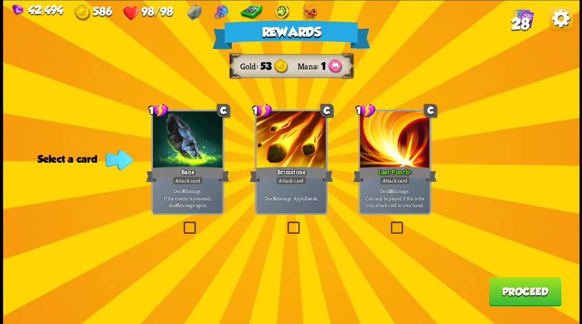
click at [517, 296] on button "Proceed" at bounding box center [525, 291] width 73 height 29
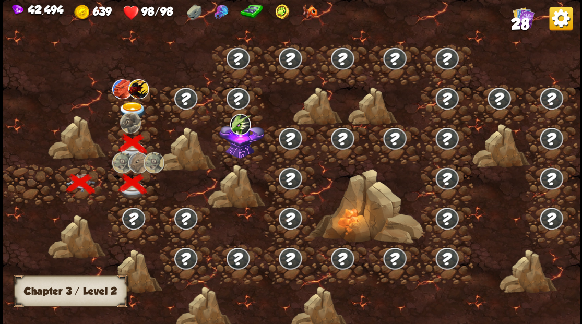
click at [131, 102] on img at bounding box center [132, 110] width 29 height 17
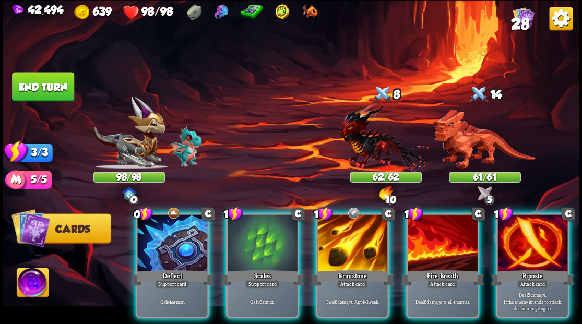
click at [28, 281] on img at bounding box center [33, 284] width 32 height 32
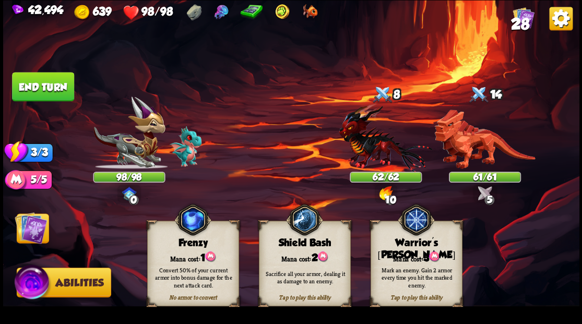
click at [424, 252] on div "Mana cost: 3" at bounding box center [416, 257] width 91 height 13
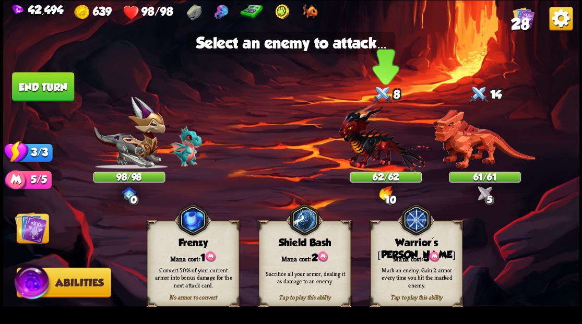
click at [362, 145] on img at bounding box center [386, 137] width 94 height 69
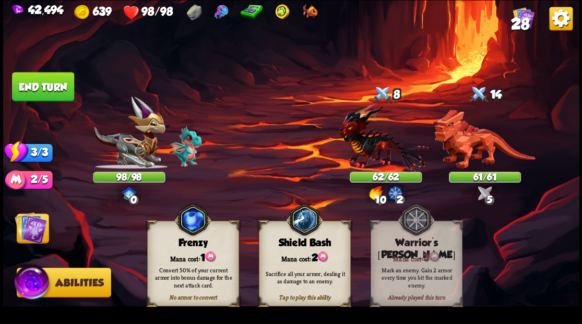
click at [34, 225] on img at bounding box center [31, 228] width 32 height 32
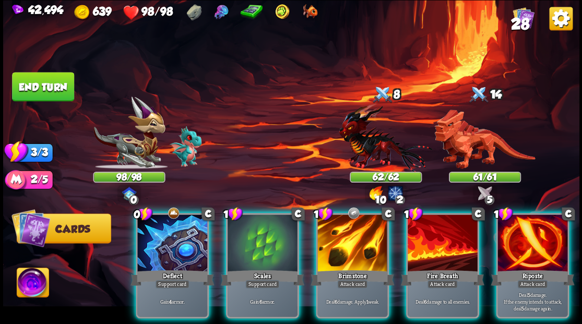
click at [442, 239] on div at bounding box center [443, 244] width 70 height 59
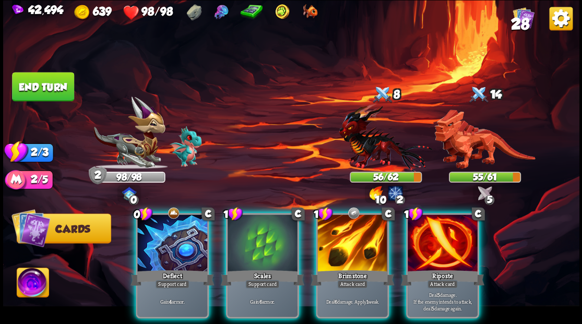
drag, startPoint x: 355, startPoint y: 239, endPoint x: 371, endPoint y: 193, distance: 48.7
click at [352, 235] on div at bounding box center [353, 244] width 70 height 59
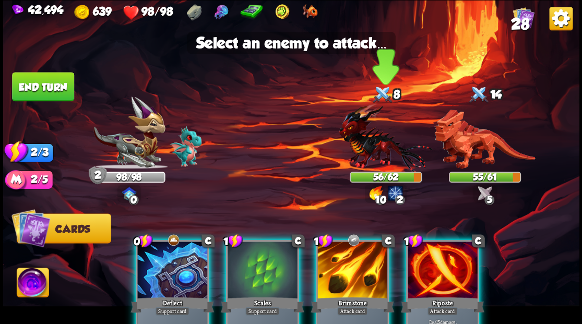
click at [369, 145] on img at bounding box center [386, 137] width 94 height 69
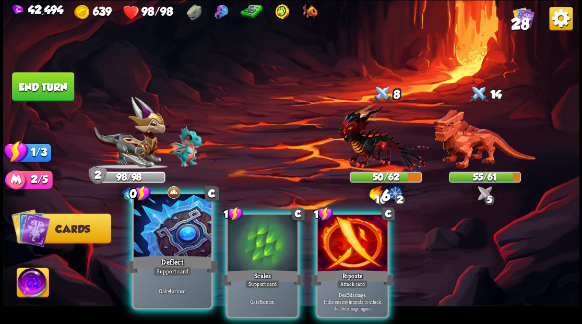
click at [166, 229] on div at bounding box center [172, 226] width 77 height 65
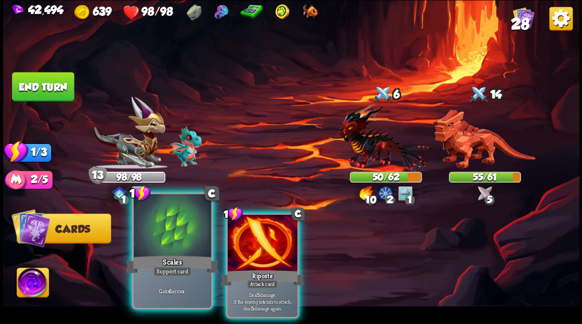
click at [159, 229] on div at bounding box center [172, 226] width 77 height 65
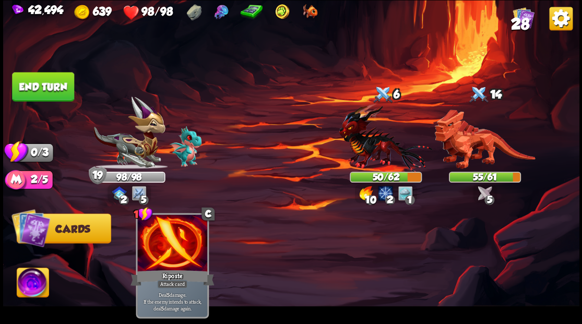
click at [61, 78] on button "End turn" at bounding box center [43, 86] width 62 height 29
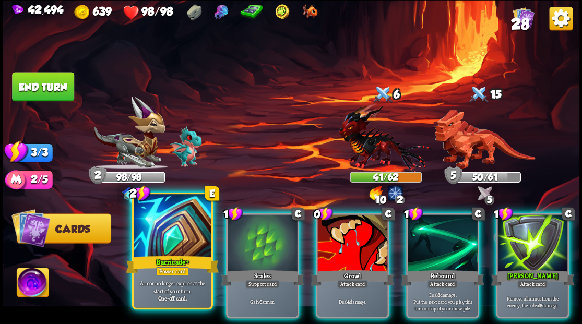
click at [159, 225] on div at bounding box center [172, 226] width 77 height 65
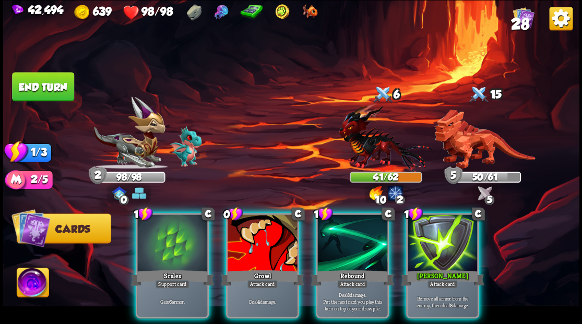
click at [159, 225] on div at bounding box center [172, 244] width 70 height 59
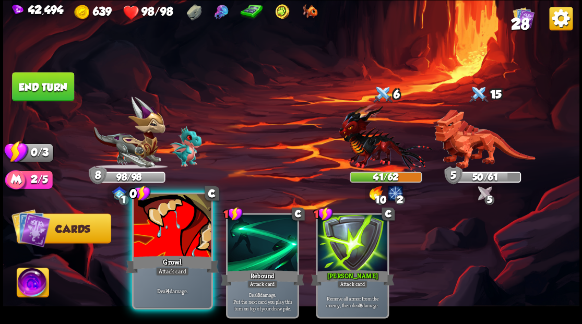
drag, startPoint x: 157, startPoint y: 225, endPoint x: 162, endPoint y: 226, distance: 5.3
click at [159, 225] on div at bounding box center [172, 226] width 77 height 65
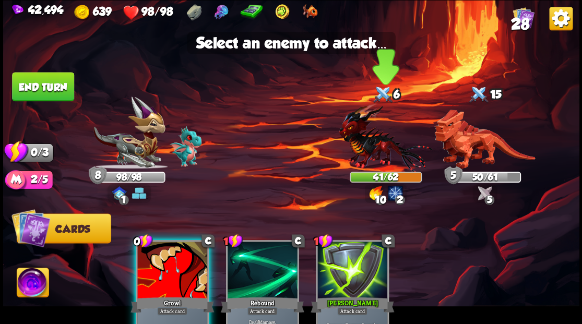
drag, startPoint x: 389, startPoint y: 152, endPoint x: 379, endPoint y: 151, distance: 9.4
click at [388, 151] on img at bounding box center [386, 137] width 94 height 69
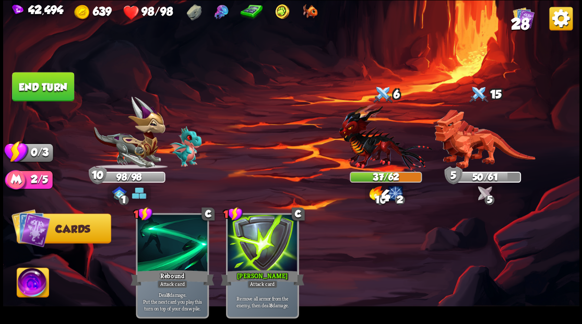
click at [45, 86] on button "End turn" at bounding box center [43, 86] width 62 height 29
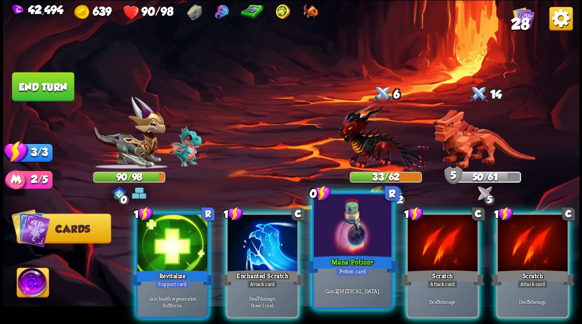
click at [354, 231] on div at bounding box center [352, 226] width 77 height 65
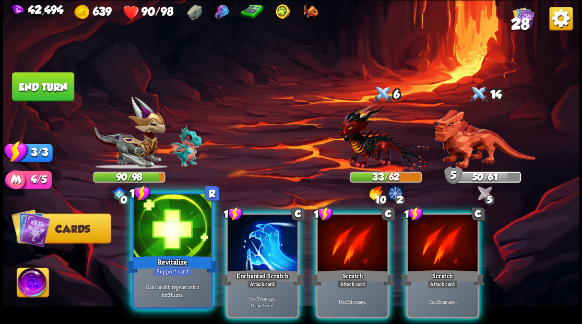
click at [165, 238] on div at bounding box center [172, 226] width 77 height 65
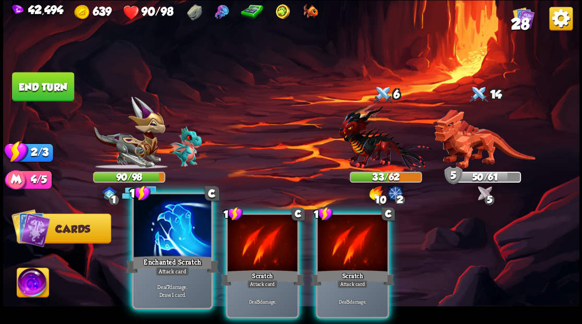
click at [156, 230] on div at bounding box center [172, 226] width 77 height 65
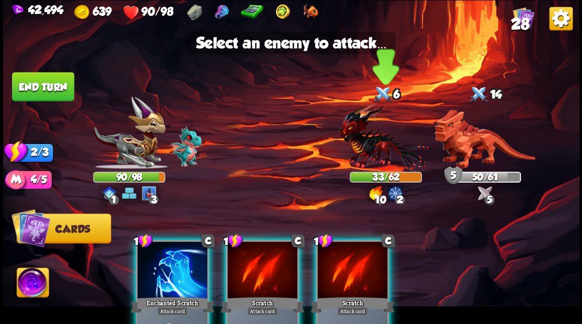
click at [370, 150] on img at bounding box center [386, 137] width 94 height 69
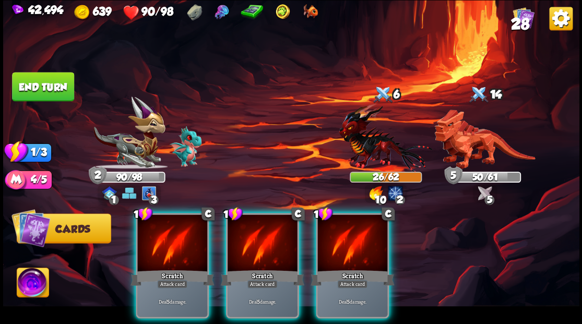
drag, startPoint x: 343, startPoint y: 238, endPoint x: 352, endPoint y: 201, distance: 38.3
click at [342, 236] on div at bounding box center [353, 244] width 70 height 59
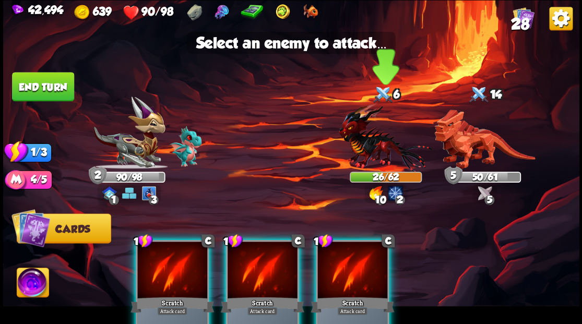
click at [364, 154] on img at bounding box center [386, 137] width 94 height 69
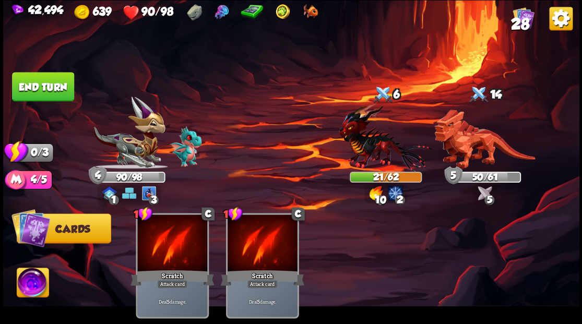
click at [43, 100] on button "End turn" at bounding box center [43, 86] width 62 height 29
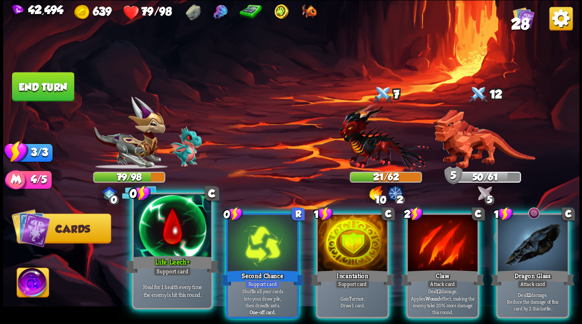
click at [167, 227] on div at bounding box center [172, 226] width 77 height 65
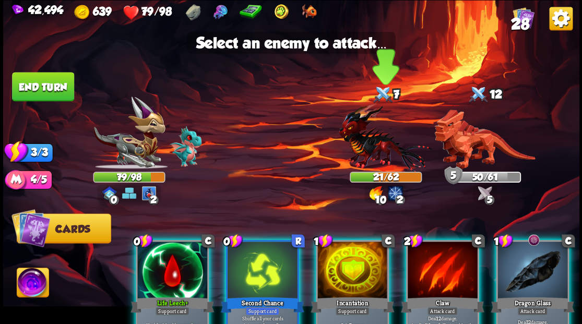
click at [371, 134] on img at bounding box center [386, 137] width 94 height 69
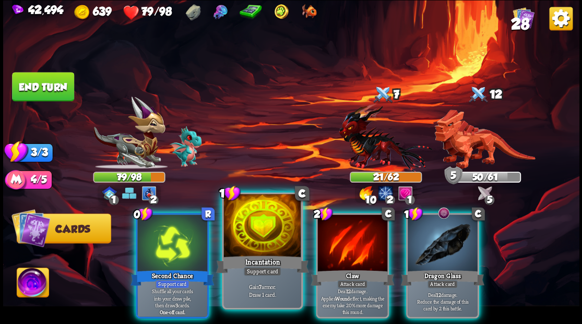
click at [272, 227] on div at bounding box center [262, 226] width 77 height 65
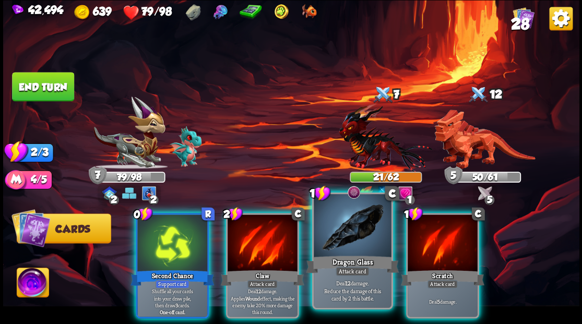
drag, startPoint x: 355, startPoint y: 227, endPoint x: 376, endPoint y: 184, distance: 48.4
click at [355, 228] on div at bounding box center [352, 226] width 77 height 65
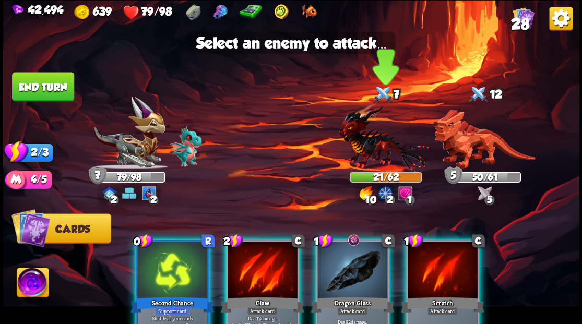
click at [371, 148] on img at bounding box center [386, 137] width 94 height 69
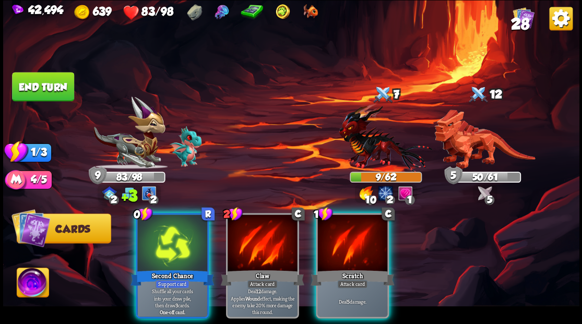
drag, startPoint x: 186, startPoint y: 240, endPoint x: 231, endPoint y: 171, distance: 82.0
click at [188, 231] on div at bounding box center [172, 244] width 70 height 59
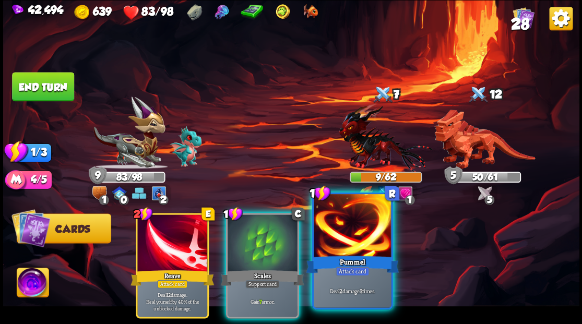
click at [356, 240] on div at bounding box center [352, 226] width 77 height 65
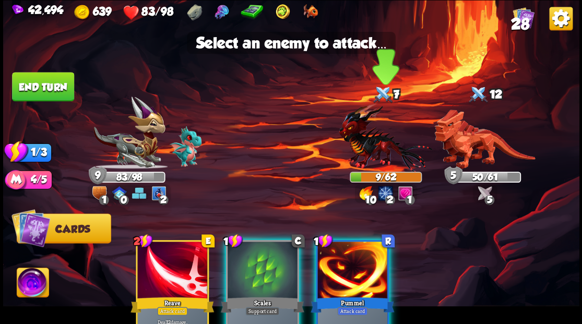
click at [365, 138] on img at bounding box center [386, 137] width 94 height 69
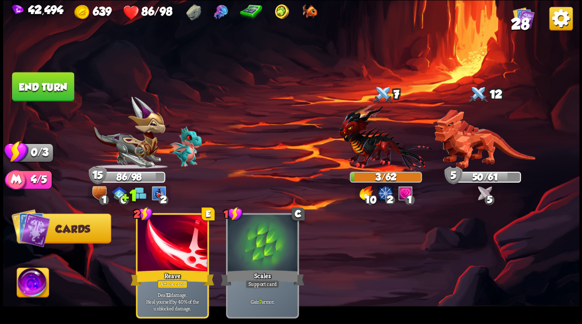
click at [37, 78] on button "End turn" at bounding box center [43, 86] width 62 height 29
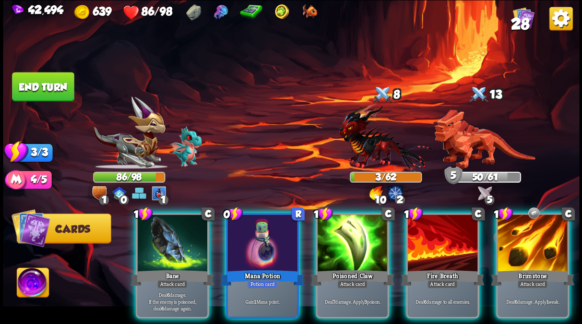
drag, startPoint x: 255, startPoint y: 237, endPoint x: 253, endPoint y: 231, distance: 6.6
click at [254, 236] on div at bounding box center [263, 244] width 70 height 59
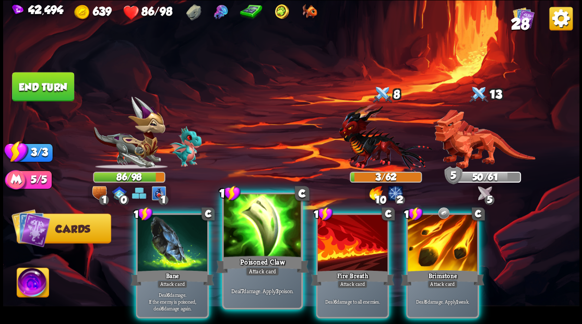
click at [252, 229] on div at bounding box center [262, 226] width 77 height 65
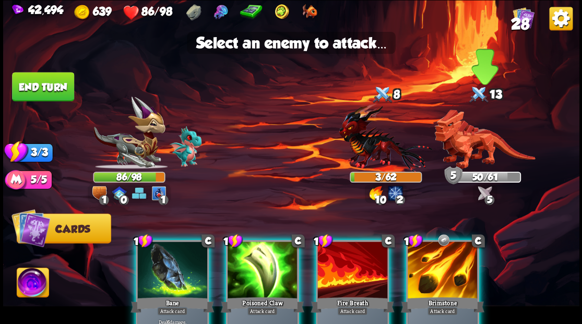
click at [463, 139] on img at bounding box center [485, 140] width 101 height 60
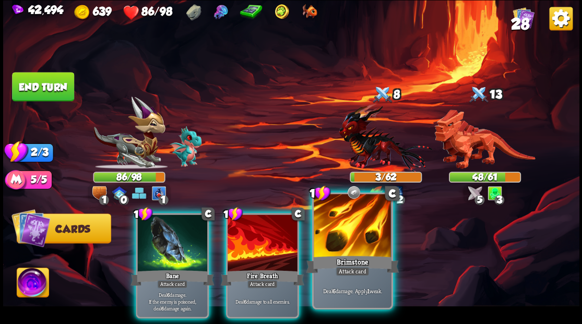
click at [349, 238] on div at bounding box center [352, 226] width 77 height 65
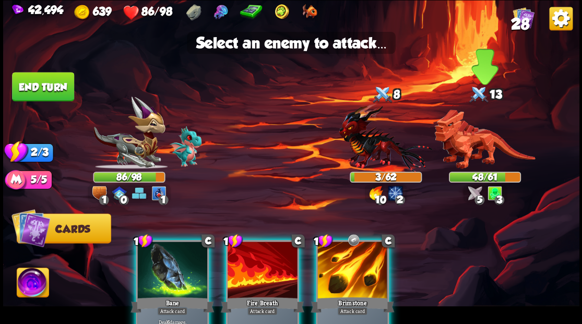
click at [477, 152] on img at bounding box center [485, 140] width 101 height 60
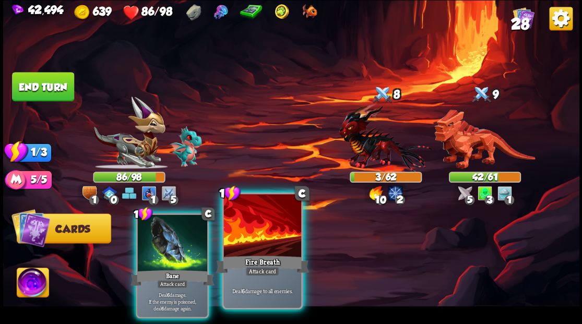
click at [258, 230] on div at bounding box center [262, 226] width 77 height 65
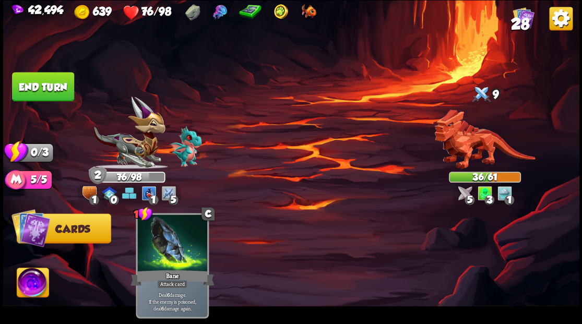
click at [61, 83] on button "End turn" at bounding box center [43, 86] width 62 height 29
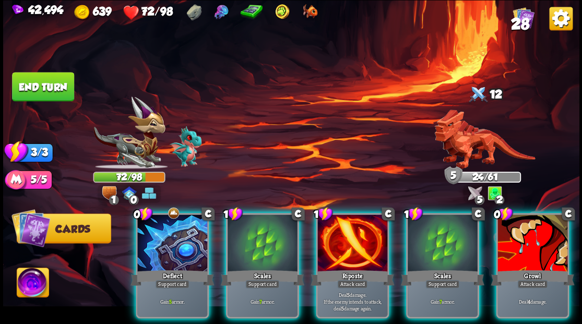
drag, startPoint x: 346, startPoint y: 236, endPoint x: 341, endPoint y: 229, distance: 8.2
click at [345, 236] on div at bounding box center [353, 244] width 70 height 59
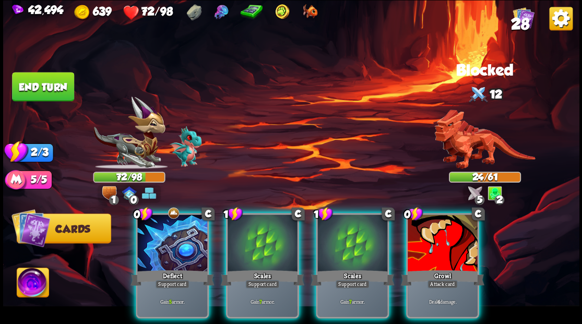
click at [428, 241] on div at bounding box center [443, 244] width 70 height 59
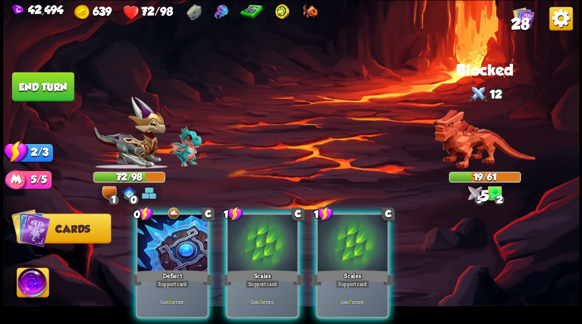
click at [171, 241] on div at bounding box center [172, 244] width 70 height 59
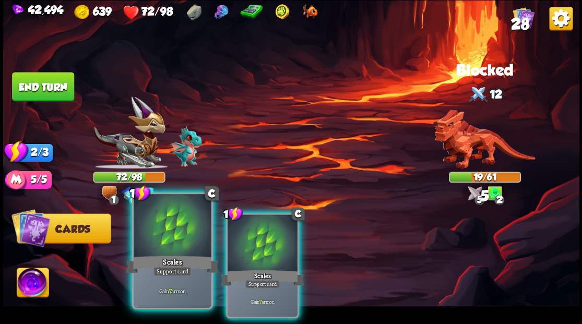
click at [171, 240] on div at bounding box center [172, 226] width 77 height 65
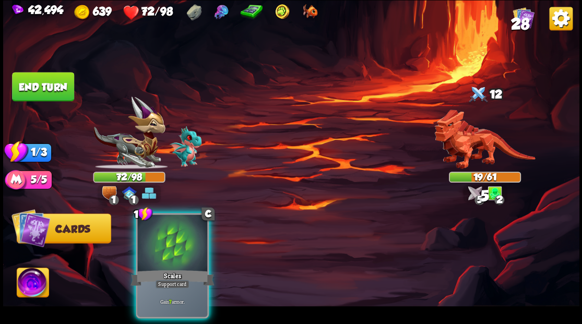
drag, startPoint x: 169, startPoint y: 237, endPoint x: 141, endPoint y: 203, distance: 44.1
click at [147, 215] on div at bounding box center [172, 244] width 70 height 59
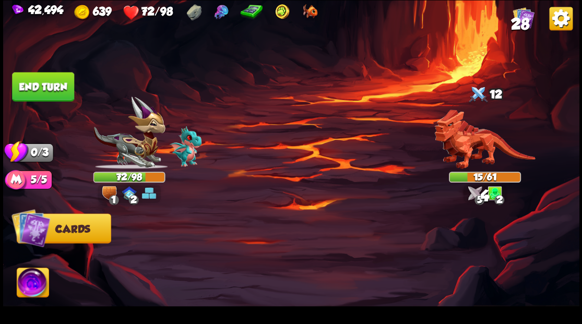
click at [65, 90] on button "End turn" at bounding box center [43, 86] width 62 height 29
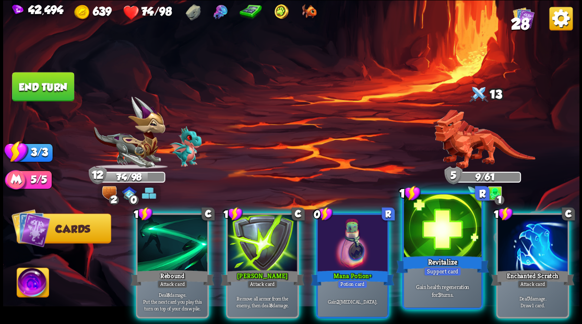
click at [418, 236] on div at bounding box center [442, 226] width 77 height 65
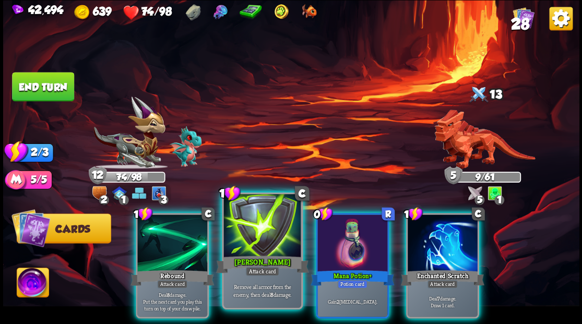
click at [262, 232] on div at bounding box center [262, 226] width 77 height 65
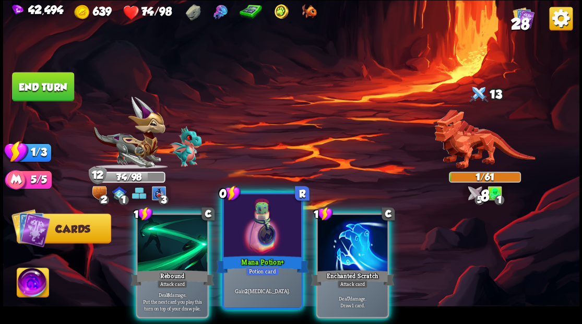
click at [255, 243] on div at bounding box center [262, 226] width 77 height 65
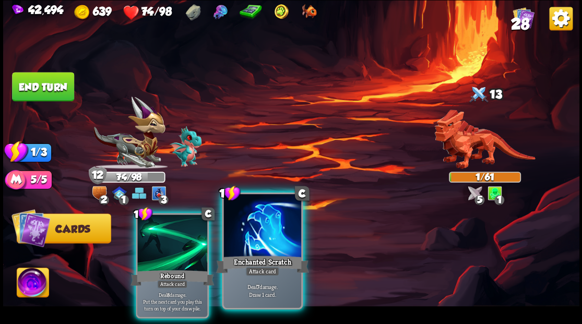
click at [256, 237] on div at bounding box center [262, 226] width 77 height 65
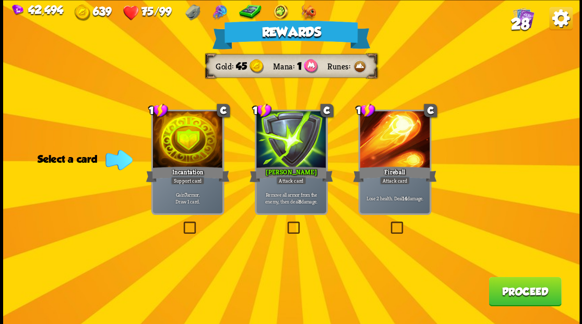
click at [518, 19] on span "28" at bounding box center [520, 24] width 18 height 18
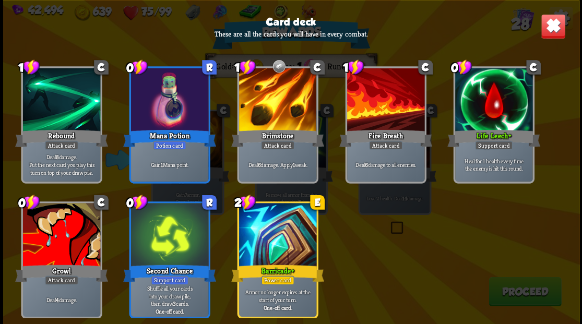
scroll to position [642, 0]
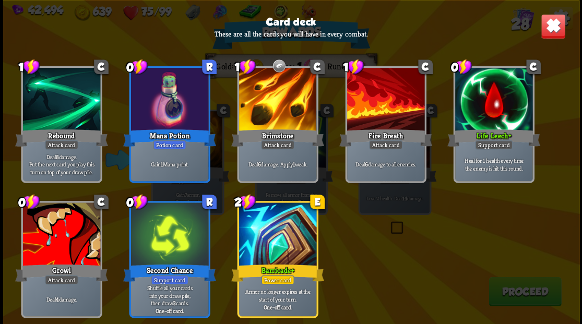
click at [550, 25] on img at bounding box center [553, 26] width 25 height 25
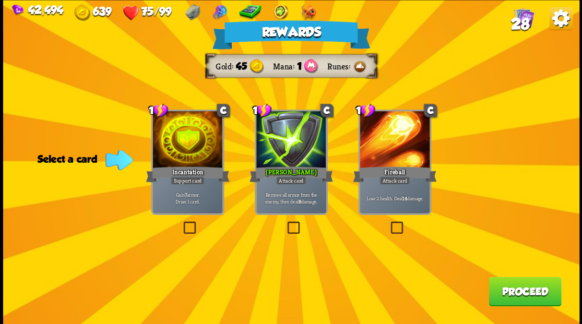
drag, startPoint x: 292, startPoint y: 226, endPoint x: 487, endPoint y: 216, distance: 195.1
click at [285, 223] on label at bounding box center [285, 223] width 0 height 0
click at [0, 0] on input "checkbox" at bounding box center [0, 0] width 0 height 0
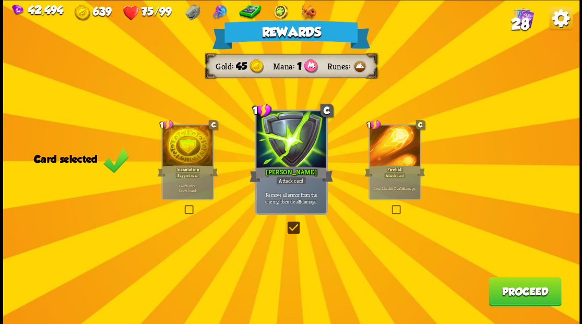
drag, startPoint x: 527, startPoint y: 301, endPoint x: 522, endPoint y: 296, distance: 7.0
click at [522, 296] on button "Proceed" at bounding box center [525, 291] width 73 height 29
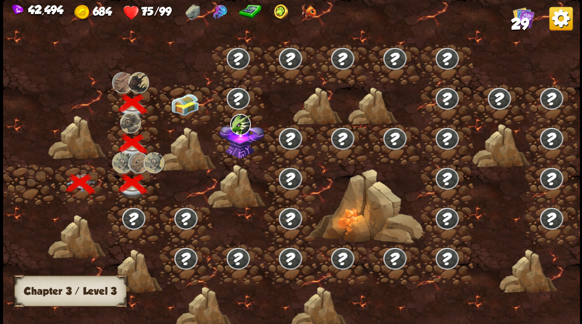
click at [191, 110] on img at bounding box center [184, 105] width 29 height 22
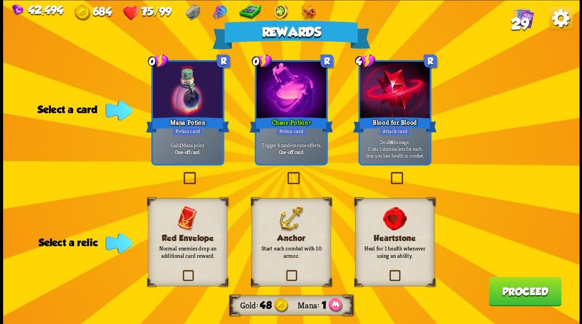
click at [284, 272] on label at bounding box center [284, 272] width 0 height 0
click at [0, 0] on input "checkbox" at bounding box center [0, 0] width 0 height 0
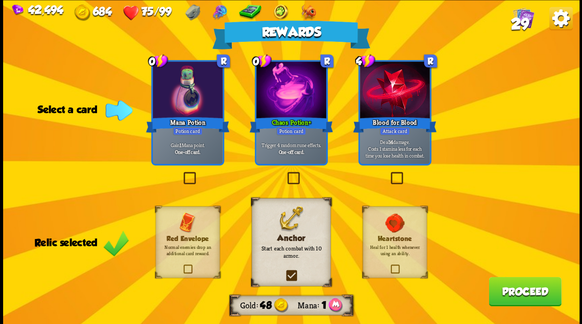
drag, startPoint x: 186, startPoint y: 173, endPoint x: 228, endPoint y: 160, distance: 44.3
click at [228, 160] on div "Rewards Gold 48 Mana 1 Select a card 0 R Mana Potion Potion card Gain 1 Mana po…" at bounding box center [291, 162] width 577 height 324
click at [285, 173] on label at bounding box center [285, 173] width 0 height 0
click at [0, 0] on input "checkbox" at bounding box center [0, 0] width 0 height 0
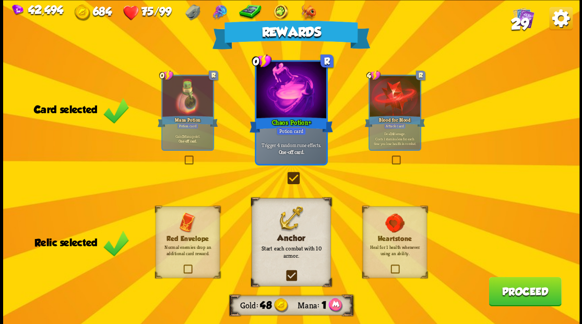
click at [526, 293] on button "Proceed" at bounding box center [525, 291] width 73 height 29
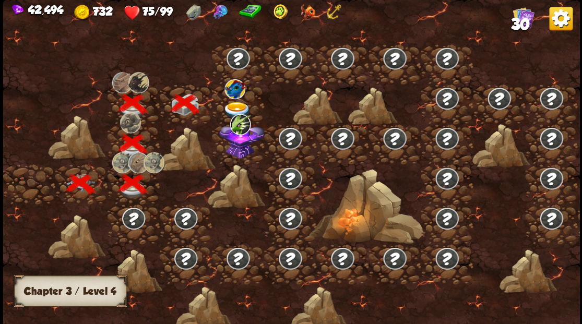
click at [231, 103] on img at bounding box center [237, 110] width 29 height 17
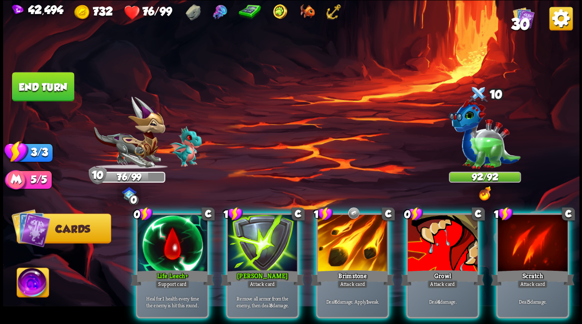
click at [153, 241] on div at bounding box center [172, 244] width 70 height 59
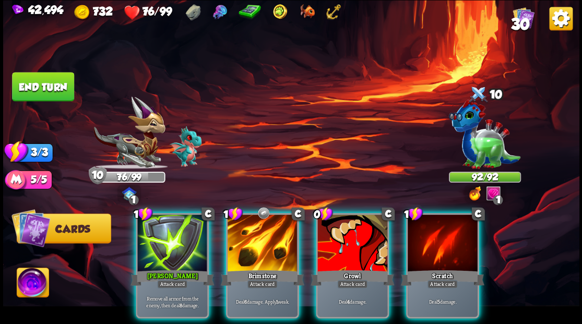
click at [29, 278] on img at bounding box center [33, 284] width 32 height 32
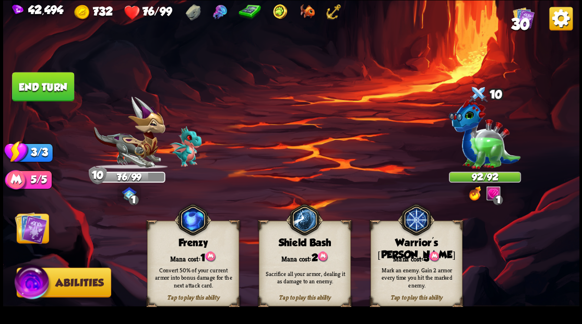
drag, startPoint x: 423, startPoint y: 251, endPoint x: 414, endPoint y: 250, distance: 9.5
click at [423, 251] on div "Mana cost: 3" at bounding box center [416, 257] width 91 height 13
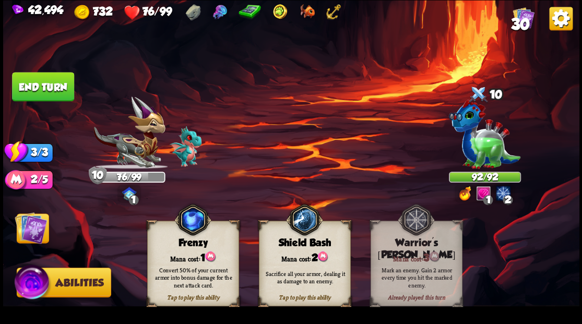
click at [32, 225] on img at bounding box center [31, 228] width 32 height 32
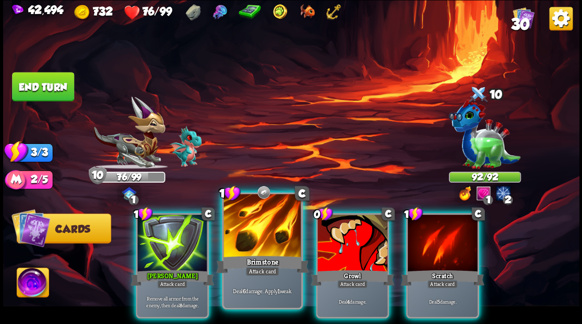
click at [254, 229] on div at bounding box center [262, 226] width 77 height 65
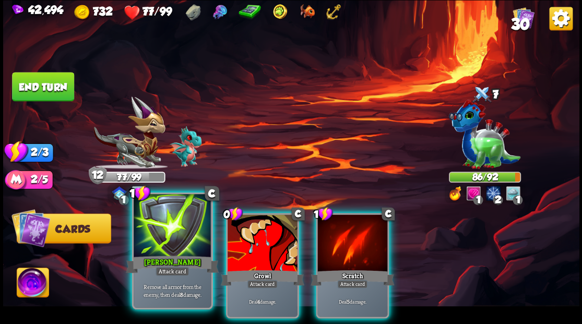
click at [164, 237] on div at bounding box center [172, 226] width 77 height 65
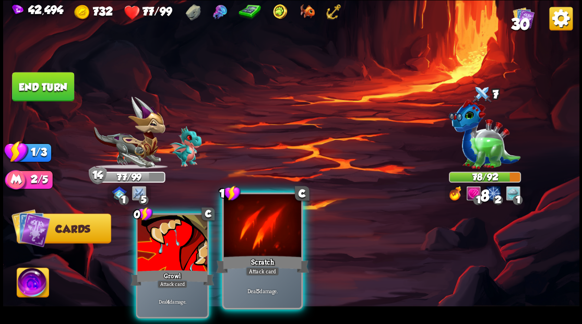
click at [271, 238] on div at bounding box center [262, 226] width 77 height 65
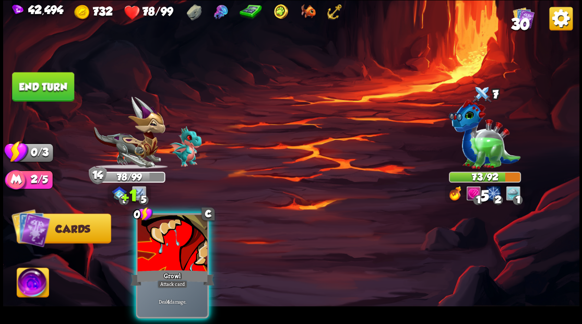
drag, startPoint x: 183, startPoint y: 227, endPoint x: 177, endPoint y: 219, distance: 9.6
click at [180, 222] on div at bounding box center [172, 244] width 70 height 59
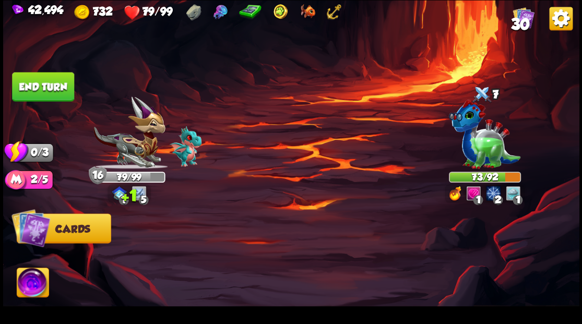
click at [40, 89] on button "End turn" at bounding box center [43, 86] width 62 height 29
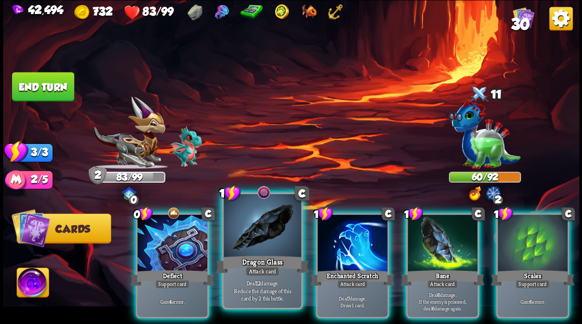
click at [255, 237] on div at bounding box center [262, 226] width 77 height 65
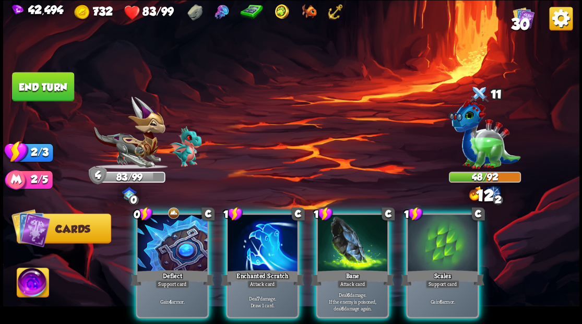
click at [169, 228] on div at bounding box center [172, 244] width 70 height 59
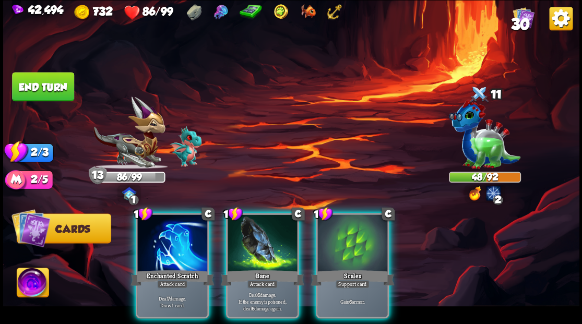
click at [181, 230] on div at bounding box center [172, 244] width 70 height 59
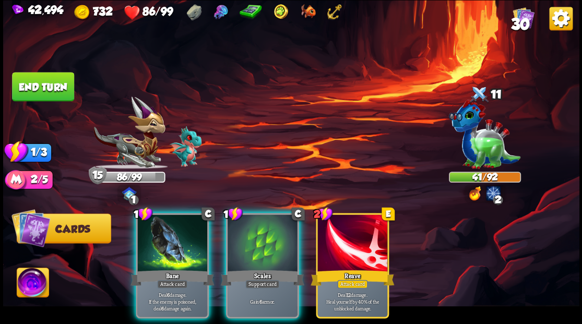
click at [177, 229] on div at bounding box center [172, 244] width 70 height 59
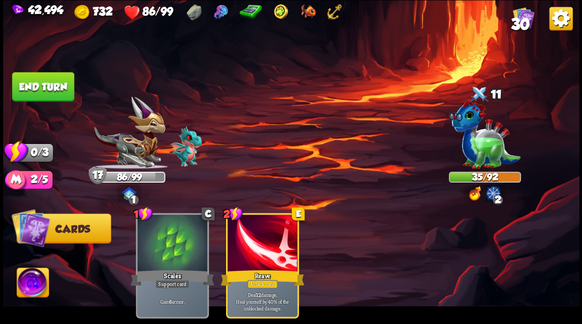
drag, startPoint x: 30, startPoint y: 86, endPoint x: 43, endPoint y: 88, distance: 12.7
click at [31, 86] on button "End turn" at bounding box center [43, 86] width 62 height 29
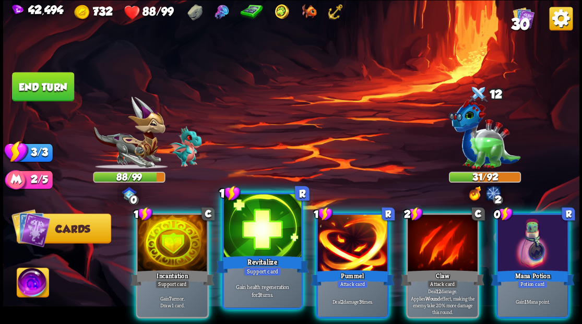
click at [247, 214] on div at bounding box center [262, 226] width 77 height 65
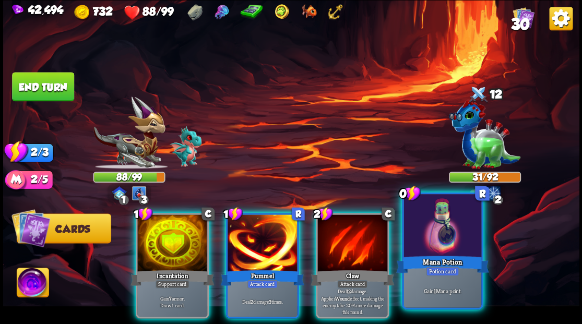
click at [446, 242] on div at bounding box center [442, 226] width 77 height 65
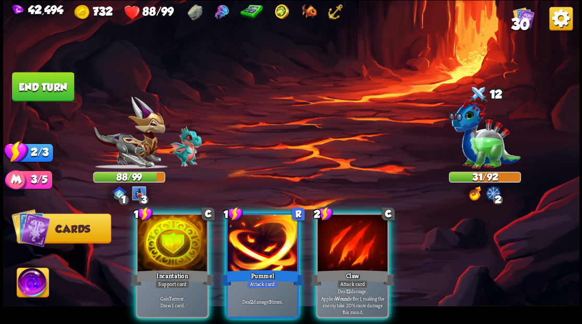
drag, startPoint x: 278, startPoint y: 244, endPoint x: 263, endPoint y: 227, distance: 23.0
click at [275, 243] on div at bounding box center [263, 244] width 70 height 59
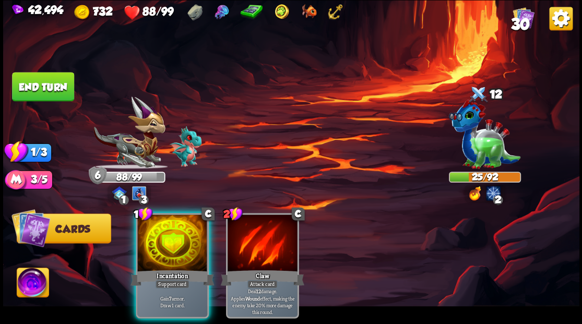
click at [176, 234] on div at bounding box center [172, 244] width 70 height 59
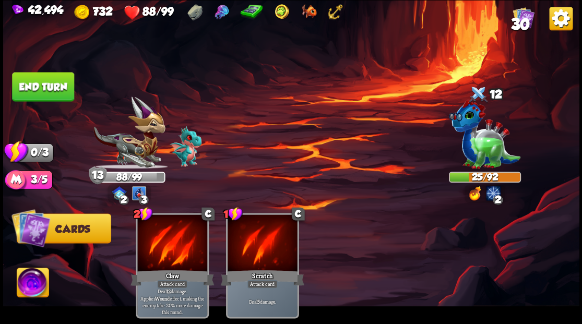
drag, startPoint x: 63, startPoint y: 80, endPoint x: 101, endPoint y: 89, distance: 39.3
click at [63, 80] on button "End turn" at bounding box center [43, 86] width 62 height 29
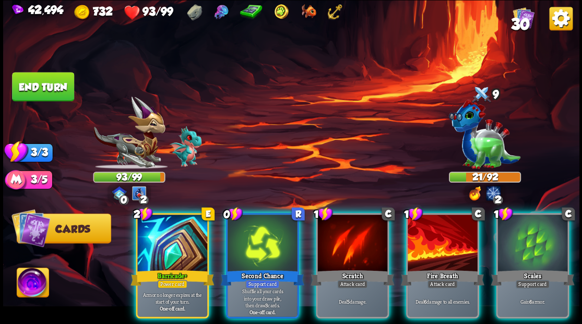
click at [168, 216] on div at bounding box center [172, 244] width 70 height 59
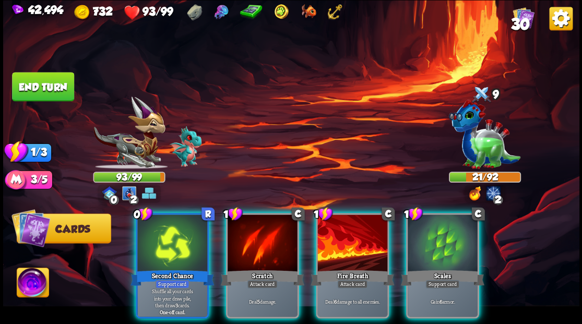
drag, startPoint x: 443, startPoint y: 243, endPoint x: 436, endPoint y: 230, distance: 15.0
click at [437, 231] on div at bounding box center [443, 244] width 70 height 59
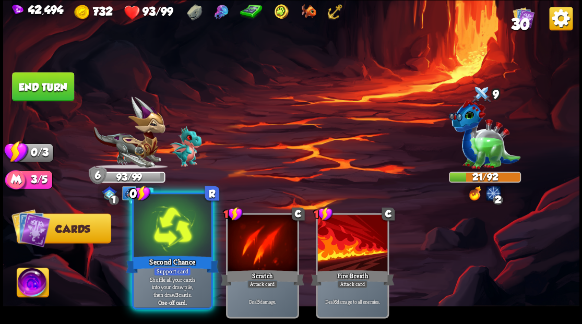
drag, startPoint x: 173, startPoint y: 234, endPoint x: 250, endPoint y: 165, distance: 103.2
click at [172, 234] on div at bounding box center [172, 226] width 77 height 65
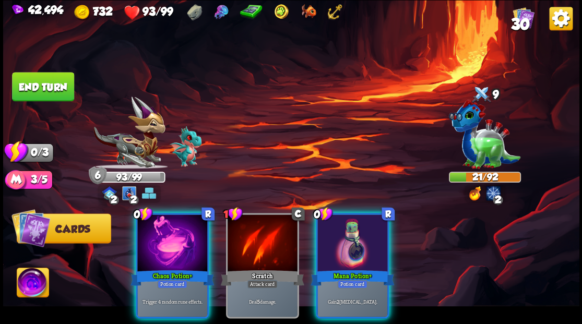
click at [364, 229] on div at bounding box center [353, 244] width 70 height 59
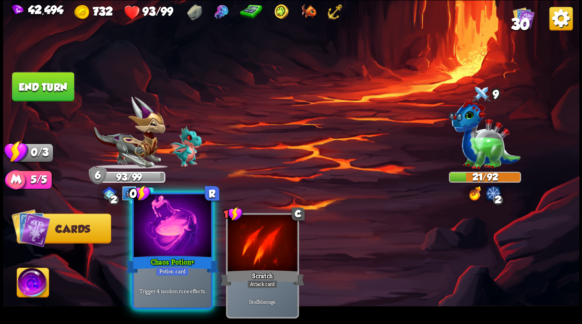
click at [180, 227] on div at bounding box center [172, 226] width 77 height 65
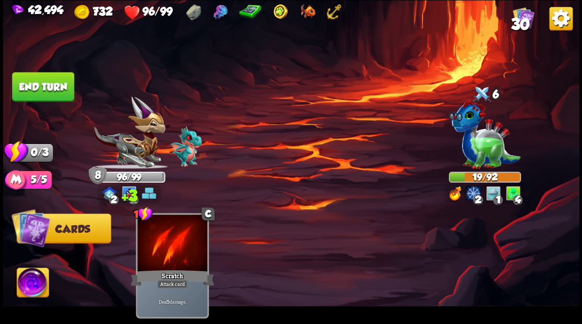
click at [38, 80] on button "End turn" at bounding box center [43, 86] width 62 height 29
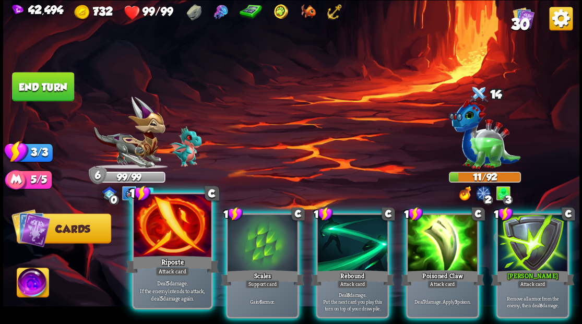
drag, startPoint x: 162, startPoint y: 240, endPoint x: 168, endPoint y: 217, distance: 24.3
click at [162, 240] on div at bounding box center [172, 226] width 77 height 65
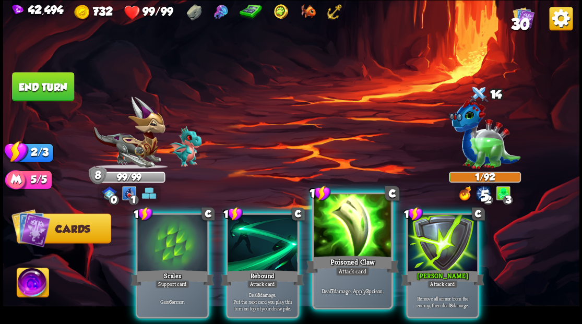
click at [353, 226] on div at bounding box center [352, 226] width 77 height 65
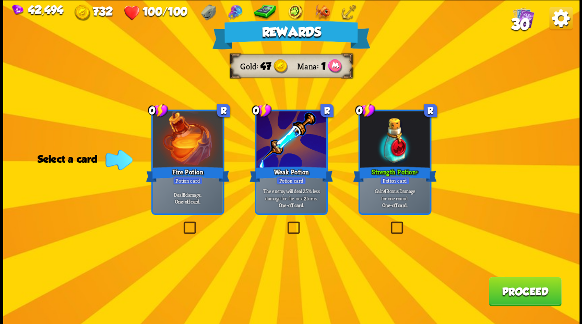
click at [389, 223] on label at bounding box center [389, 223] width 0 height 0
click at [0, 0] on input "checkbox" at bounding box center [0, 0] width 0 height 0
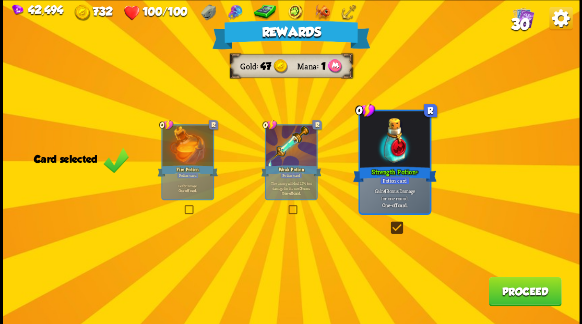
click at [528, 294] on button "Proceed" at bounding box center [525, 291] width 73 height 29
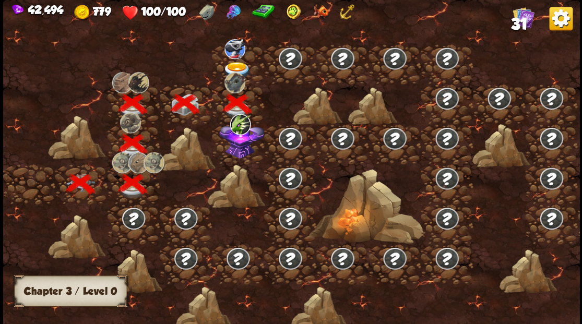
click at [234, 156] on img at bounding box center [241, 139] width 45 height 39
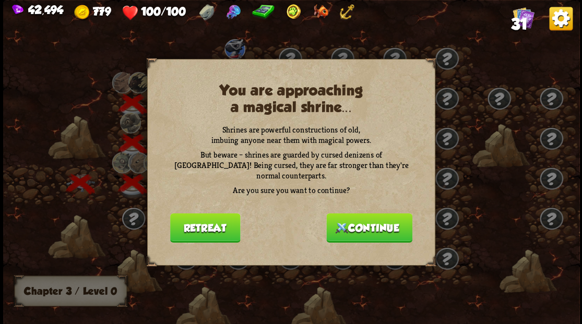
click at [352, 214] on button "Continue" at bounding box center [370, 227] width 86 height 29
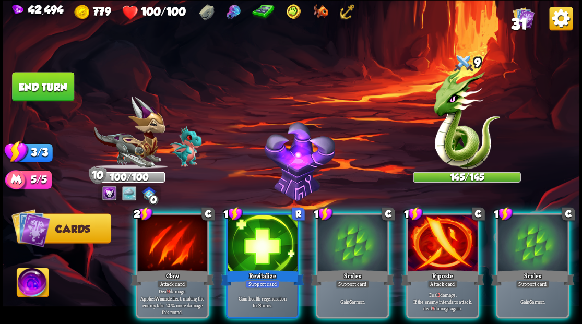
click at [27, 280] on img at bounding box center [33, 284] width 32 height 32
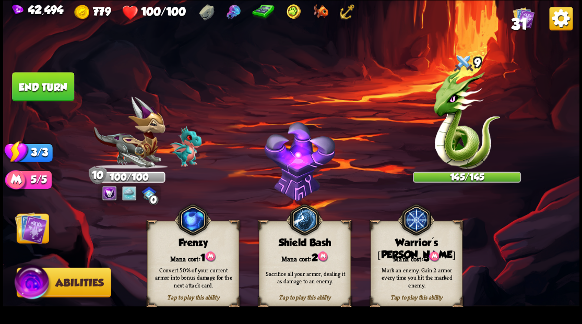
drag, startPoint x: 401, startPoint y: 250, endPoint x: 395, endPoint y: 243, distance: 8.6
click at [400, 248] on div "Tap to play this ability Warrior's [PERSON_NAME] cost: 3 Mark an enemy. Gain 2 …" at bounding box center [416, 264] width 92 height 86
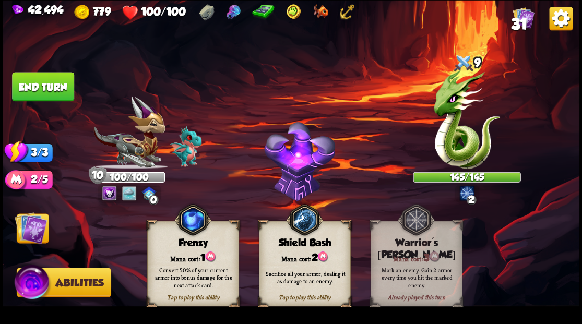
click at [34, 234] on img at bounding box center [31, 228] width 32 height 32
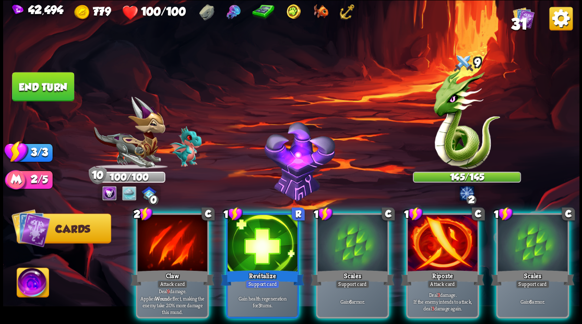
click at [431, 234] on div at bounding box center [443, 244] width 70 height 59
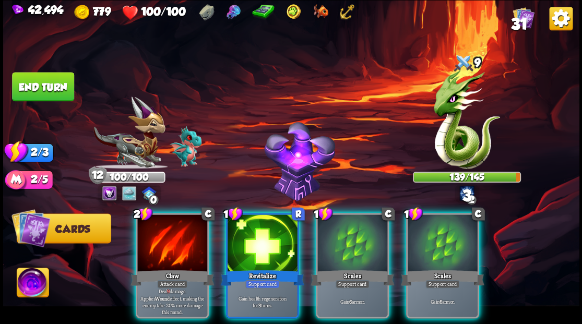
click at [162, 241] on div at bounding box center [172, 244] width 70 height 59
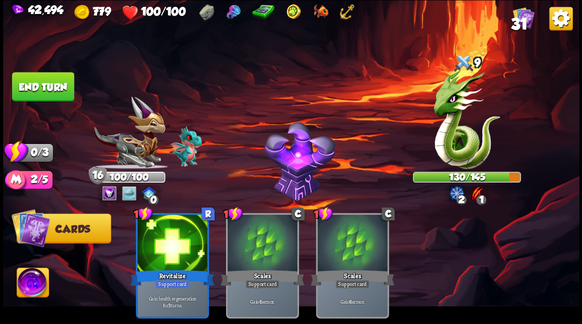
drag, startPoint x: 53, startPoint y: 87, endPoint x: 158, endPoint y: 139, distance: 117.7
click at [53, 88] on button "End turn" at bounding box center [43, 86] width 62 height 29
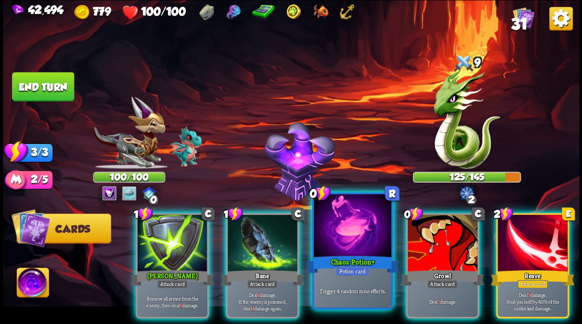
click at [343, 235] on div at bounding box center [352, 226] width 77 height 65
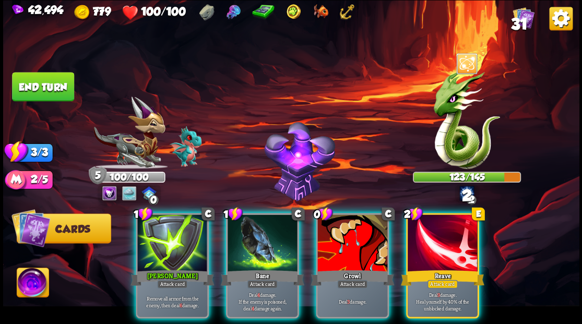
drag, startPoint x: 348, startPoint y: 238, endPoint x: 313, endPoint y: 237, distance: 35.0
click at [344, 237] on div at bounding box center [353, 244] width 70 height 59
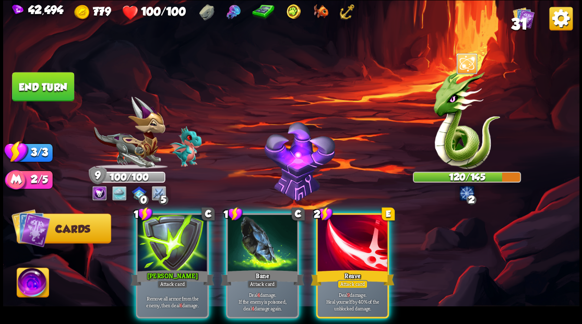
drag, startPoint x: 160, startPoint y: 220, endPoint x: 204, endPoint y: 154, distance: 79.5
click at [160, 219] on div at bounding box center [172, 244] width 70 height 59
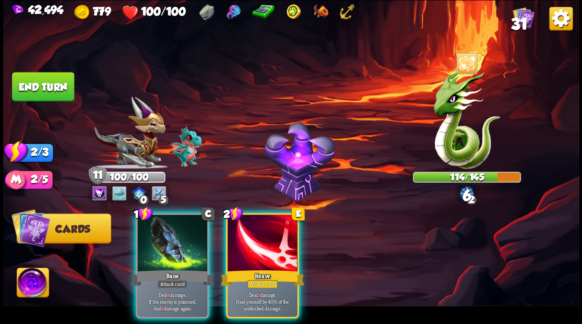
drag, startPoint x: 246, startPoint y: 230, endPoint x: 248, endPoint y: 220, distance: 10.3
click at [247, 228] on div at bounding box center [263, 244] width 70 height 59
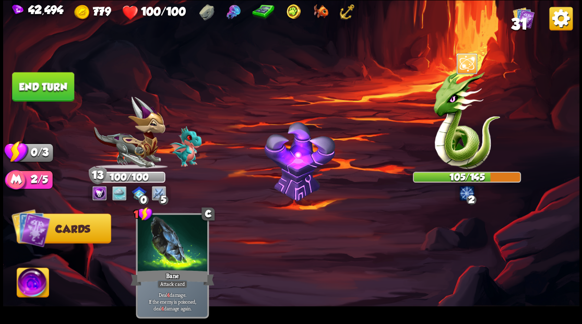
drag, startPoint x: 57, startPoint y: 90, endPoint x: 208, endPoint y: 141, distance: 158.9
click at [66, 89] on button "End turn" at bounding box center [43, 86] width 62 height 29
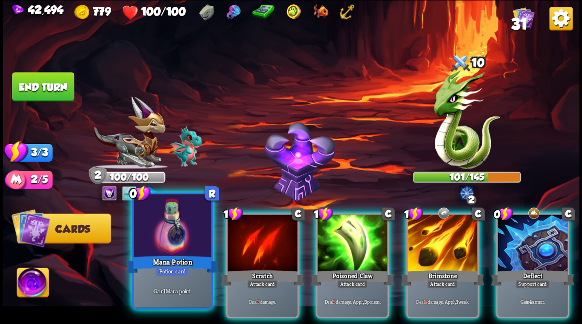
click at [162, 235] on div at bounding box center [172, 226] width 77 height 65
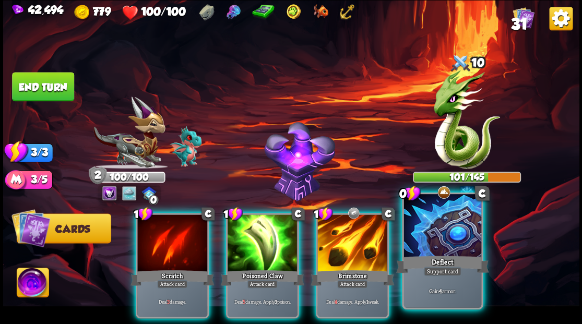
drag, startPoint x: 436, startPoint y: 233, endPoint x: 430, endPoint y: 232, distance: 5.3
click at [434, 232] on div at bounding box center [442, 226] width 77 height 65
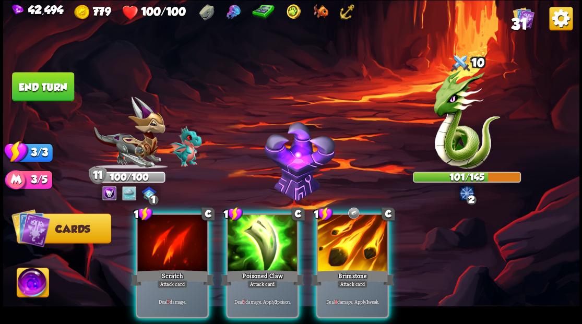
drag, startPoint x: 358, startPoint y: 231, endPoint x: 346, endPoint y: 231, distance: 12.0
click at [352, 231] on div at bounding box center [353, 244] width 70 height 59
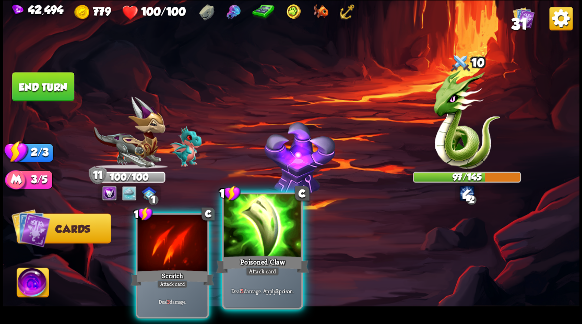
click at [248, 227] on div at bounding box center [262, 226] width 77 height 65
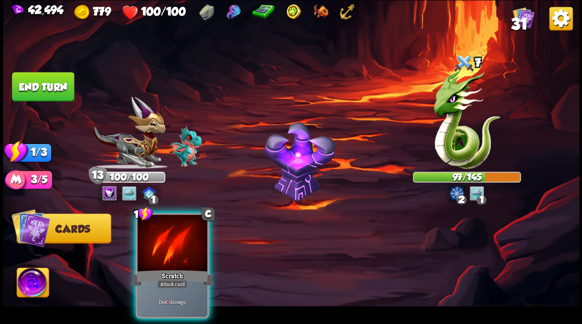
drag, startPoint x: 180, startPoint y: 217, endPoint x: 238, endPoint y: 169, distance: 75.3
click at [184, 215] on div at bounding box center [172, 244] width 70 height 59
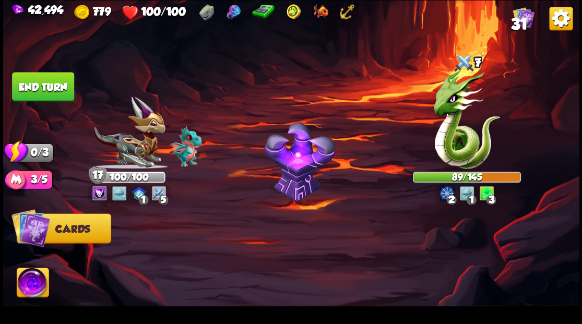
click at [45, 99] on button "End turn" at bounding box center [43, 86] width 62 height 29
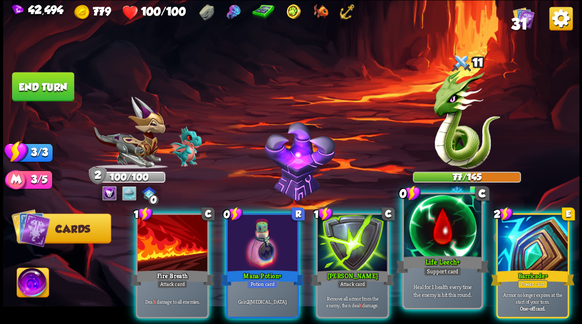
click at [428, 247] on div at bounding box center [442, 226] width 77 height 65
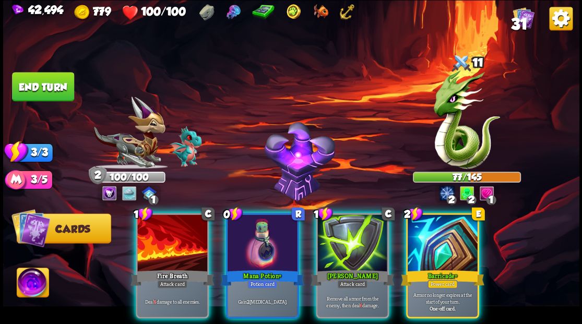
drag, startPoint x: 437, startPoint y: 242, endPoint x: 437, endPoint y: 227, distance: 15.2
click at [437, 242] on div at bounding box center [443, 244] width 70 height 59
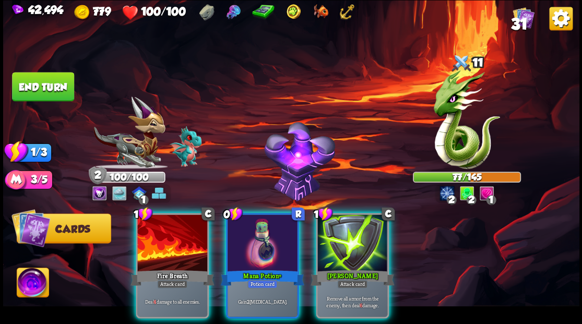
click at [238, 235] on div at bounding box center [263, 244] width 70 height 59
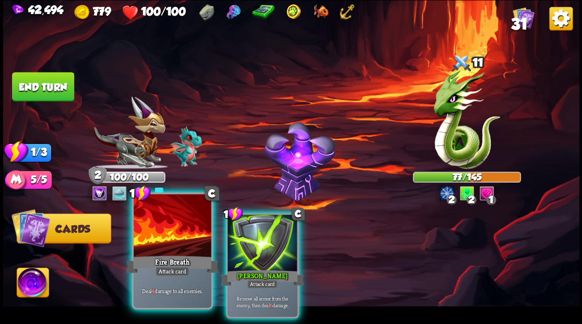
click at [162, 239] on div at bounding box center [172, 226] width 77 height 65
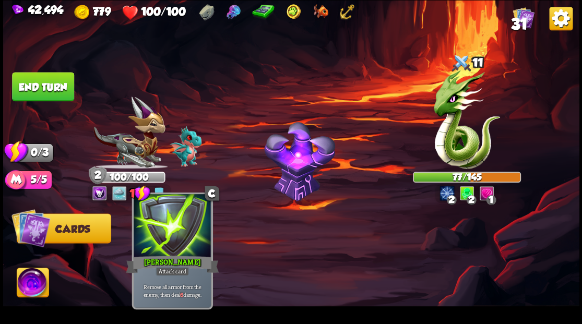
click at [162, 238] on div at bounding box center [172, 226] width 77 height 65
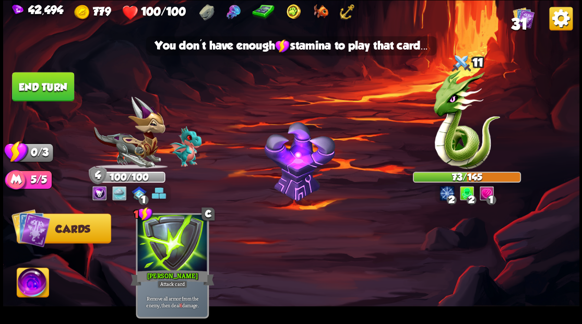
click at [61, 87] on button "End turn" at bounding box center [43, 86] width 62 height 29
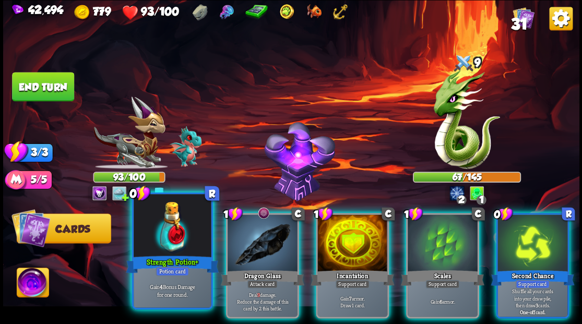
click at [169, 227] on div at bounding box center [172, 226] width 77 height 65
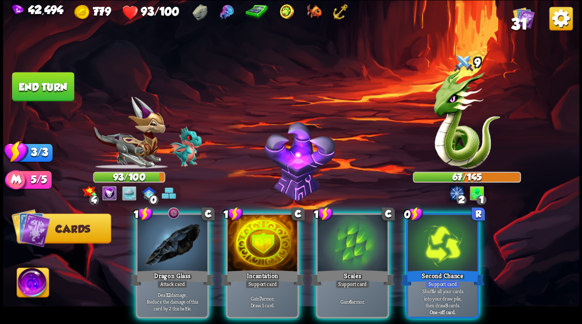
click at [168, 226] on div at bounding box center [172, 244] width 70 height 59
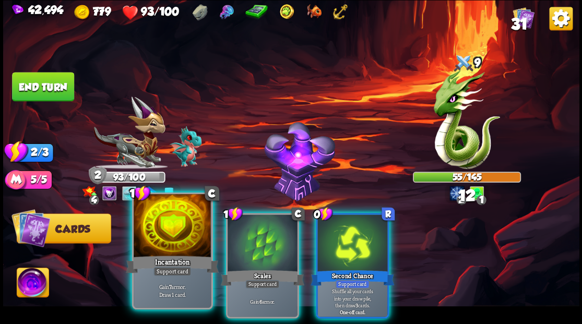
click at [168, 226] on div at bounding box center [172, 226] width 77 height 65
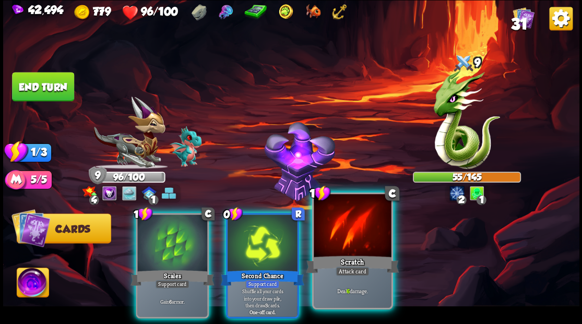
click at [345, 223] on div at bounding box center [352, 226] width 77 height 65
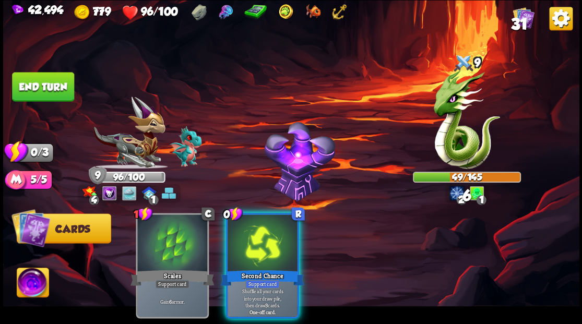
drag, startPoint x: 265, startPoint y: 234, endPoint x: 258, endPoint y: 219, distance: 16.1
click at [265, 232] on div at bounding box center [263, 244] width 70 height 59
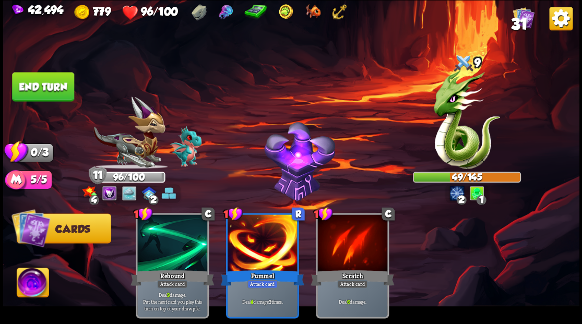
click at [53, 78] on button "End turn" at bounding box center [43, 86] width 62 height 29
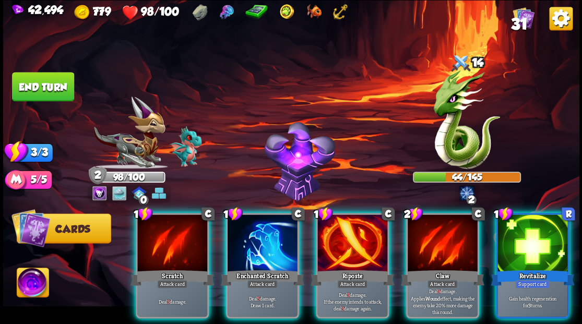
drag, startPoint x: 529, startPoint y: 251, endPoint x: 530, endPoint y: 244, distance: 7.0
click at [529, 251] on div at bounding box center [533, 244] width 70 height 59
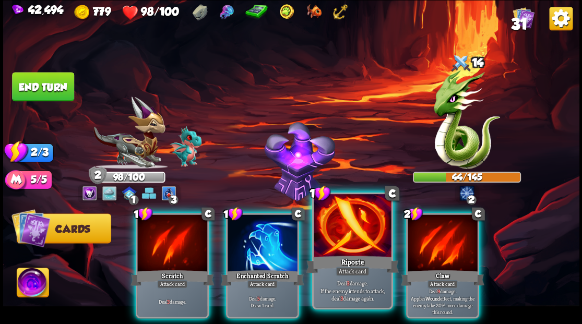
click at [348, 234] on div at bounding box center [352, 226] width 77 height 65
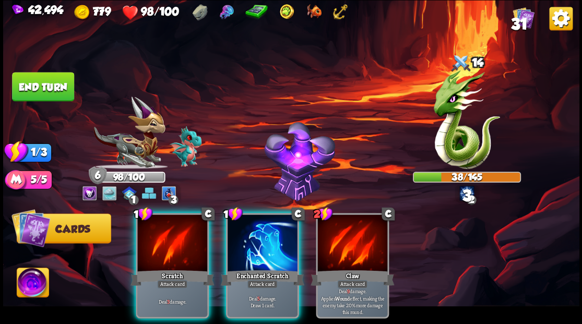
drag, startPoint x: 254, startPoint y: 242, endPoint x: 279, endPoint y: 189, distance: 58.2
click at [254, 240] on div at bounding box center [263, 244] width 70 height 59
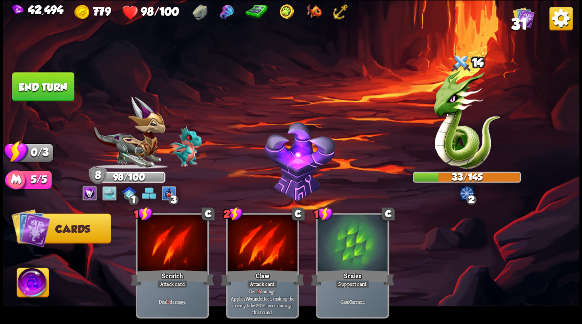
click at [49, 89] on button "End turn" at bounding box center [43, 86] width 62 height 29
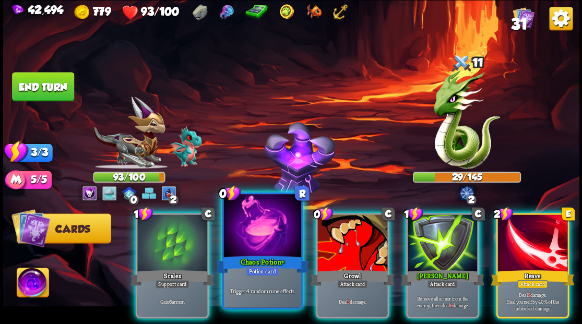
click at [270, 226] on div at bounding box center [262, 226] width 77 height 65
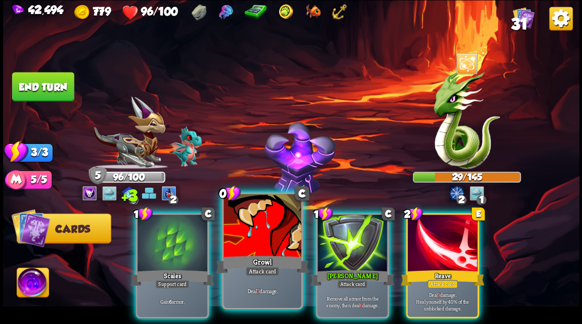
click at [253, 229] on div at bounding box center [262, 226] width 77 height 65
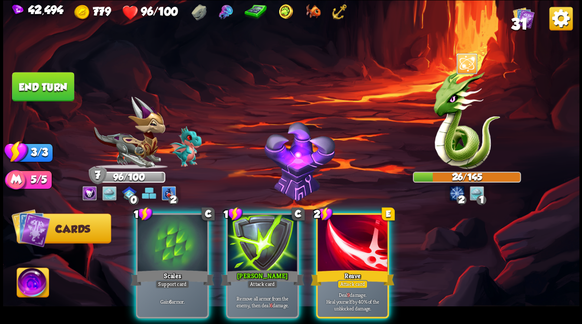
drag, startPoint x: 358, startPoint y: 239, endPoint x: 335, endPoint y: 244, distance: 23.5
click at [354, 240] on div at bounding box center [353, 244] width 70 height 59
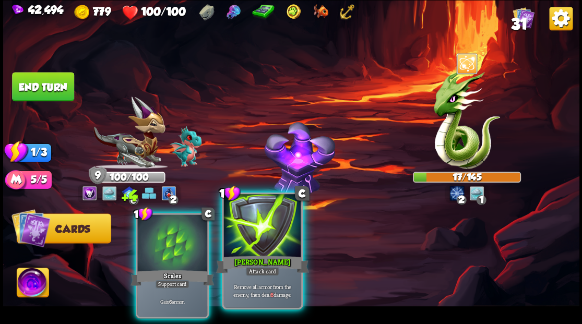
click at [272, 236] on div at bounding box center [262, 226] width 77 height 65
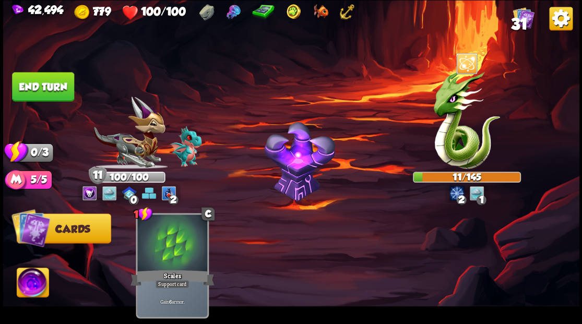
click at [54, 86] on button "End turn" at bounding box center [43, 86] width 62 height 29
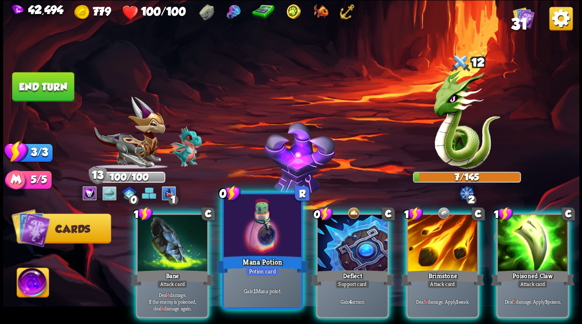
click at [258, 218] on div at bounding box center [262, 226] width 77 height 65
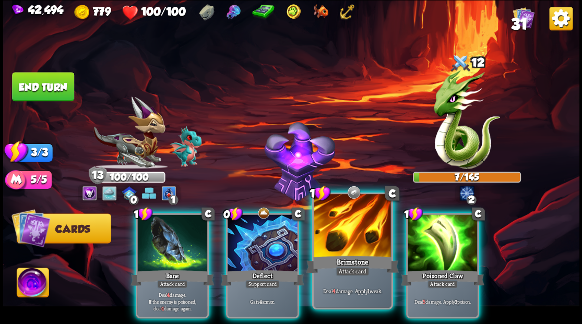
click at [343, 229] on div at bounding box center [352, 226] width 77 height 65
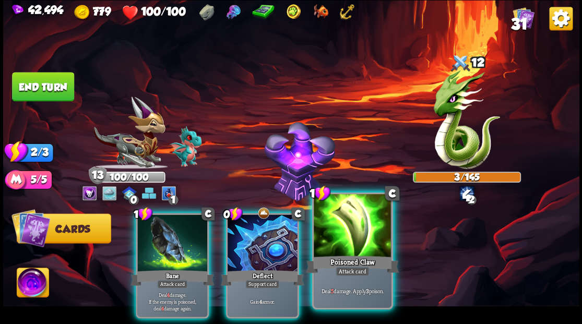
click at [339, 225] on div at bounding box center [352, 226] width 77 height 65
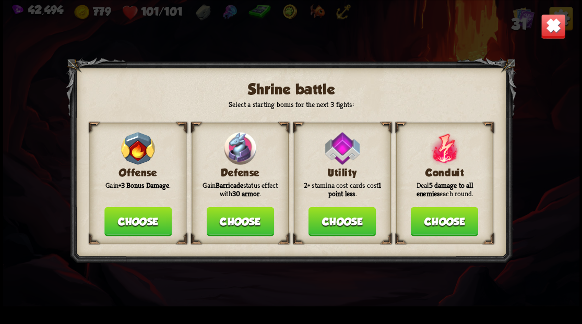
click at [238, 223] on button "Choose" at bounding box center [239, 221] width 67 height 29
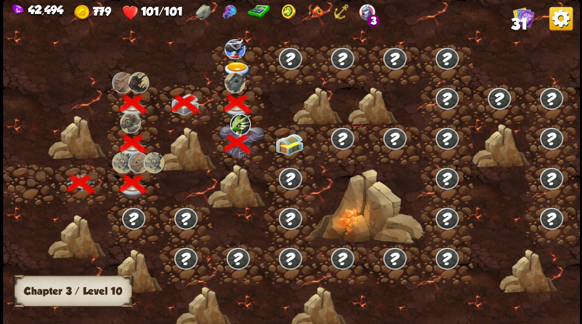
click at [242, 49] on img at bounding box center [235, 49] width 21 height 20
